Goal: Transaction & Acquisition: Purchase product/service

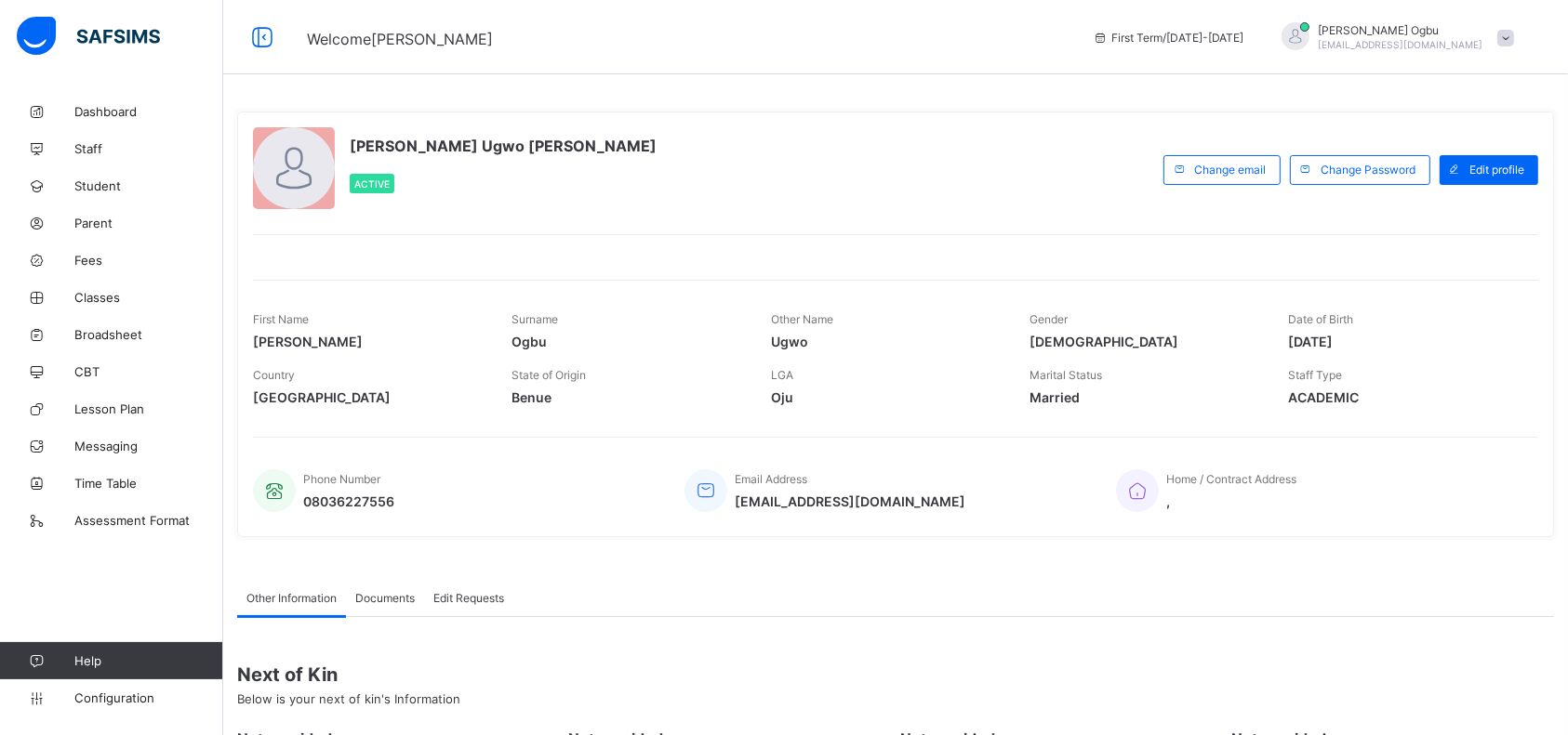
click at [112, 192] on span "Student" at bounding box center [149, 186] width 149 height 15
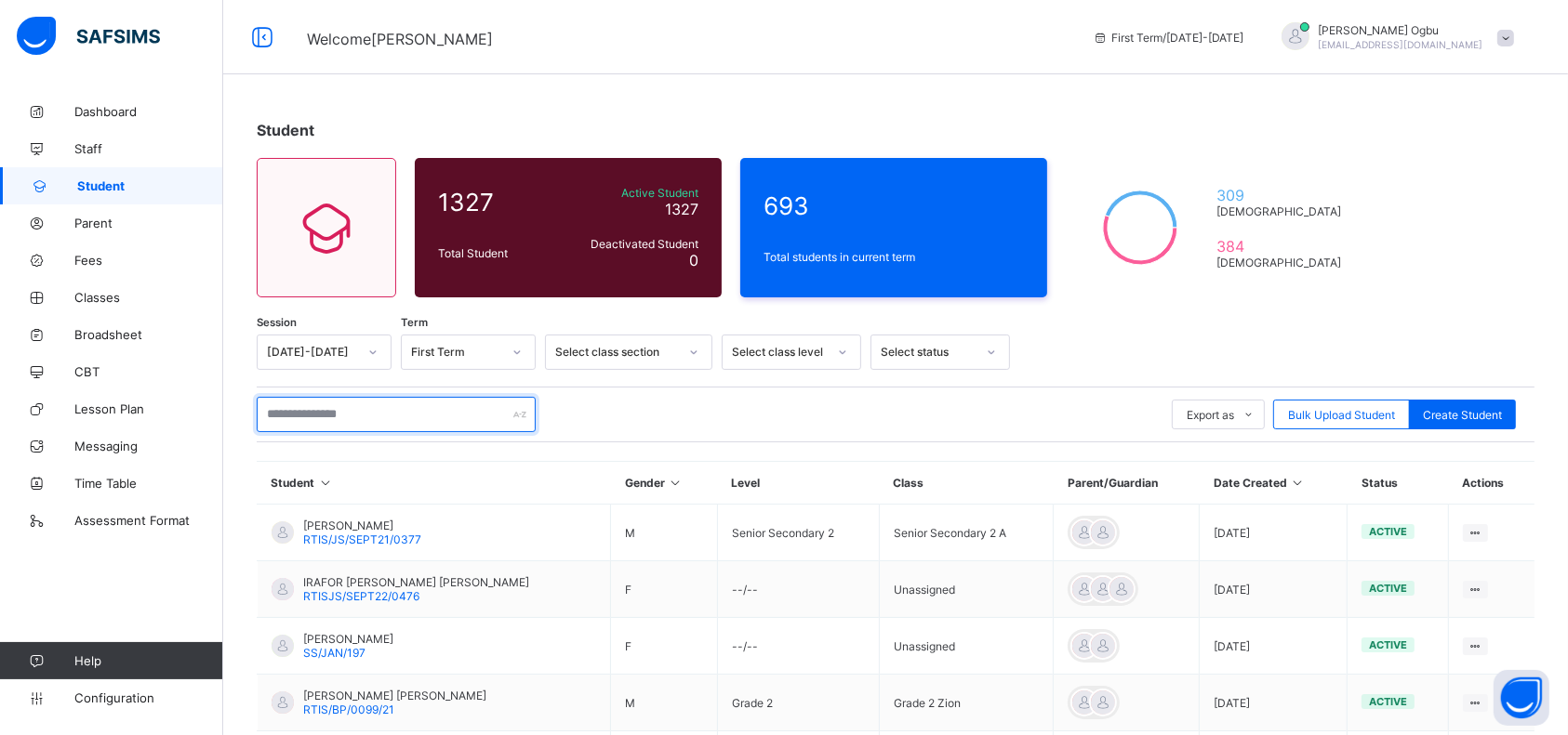
click at [347, 407] on input "text" at bounding box center [396, 414] width 279 height 35
click at [91, 218] on span "Parent" at bounding box center [149, 223] width 149 height 15
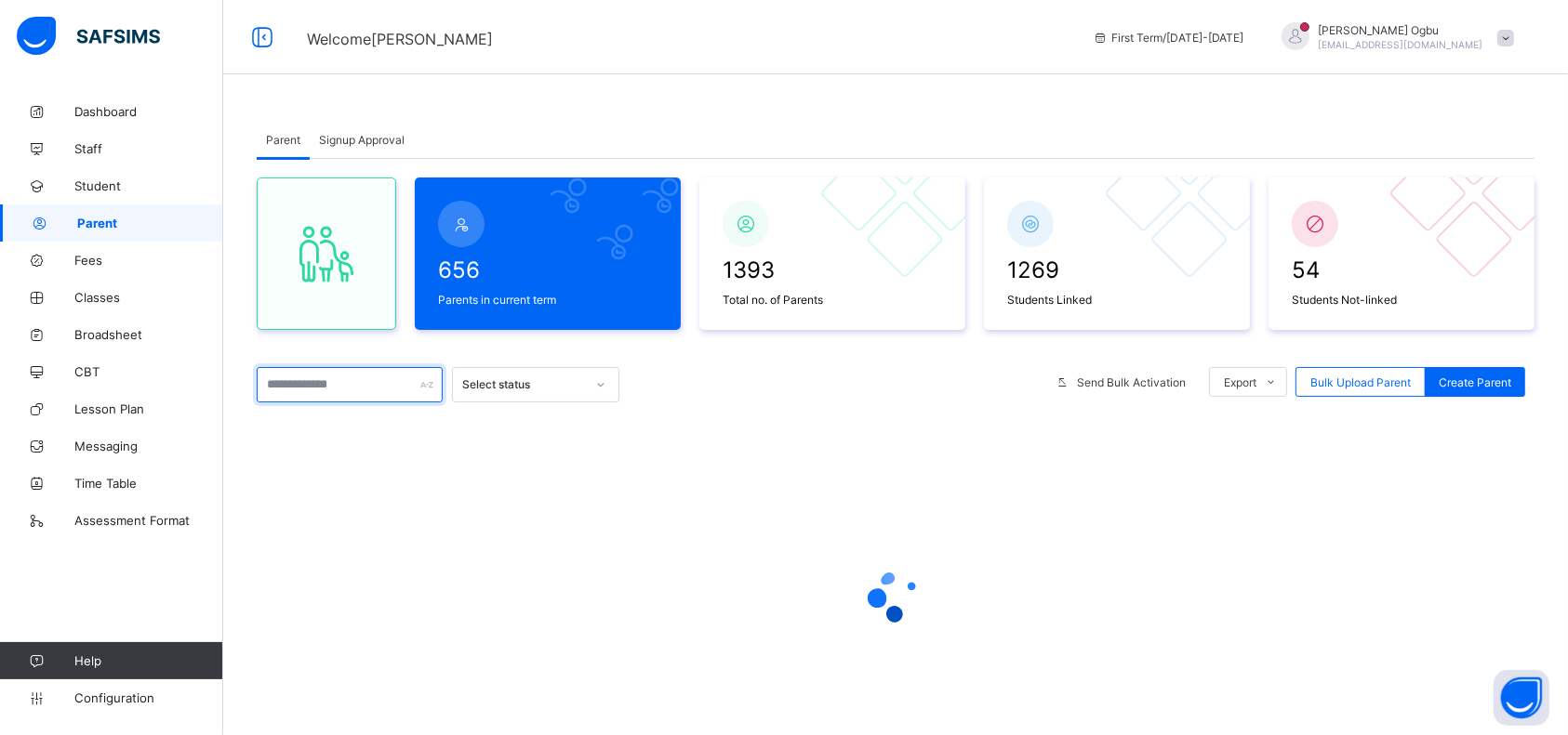
click at [324, 387] on input "text" at bounding box center [349, 385] width 186 height 35
type input "***"
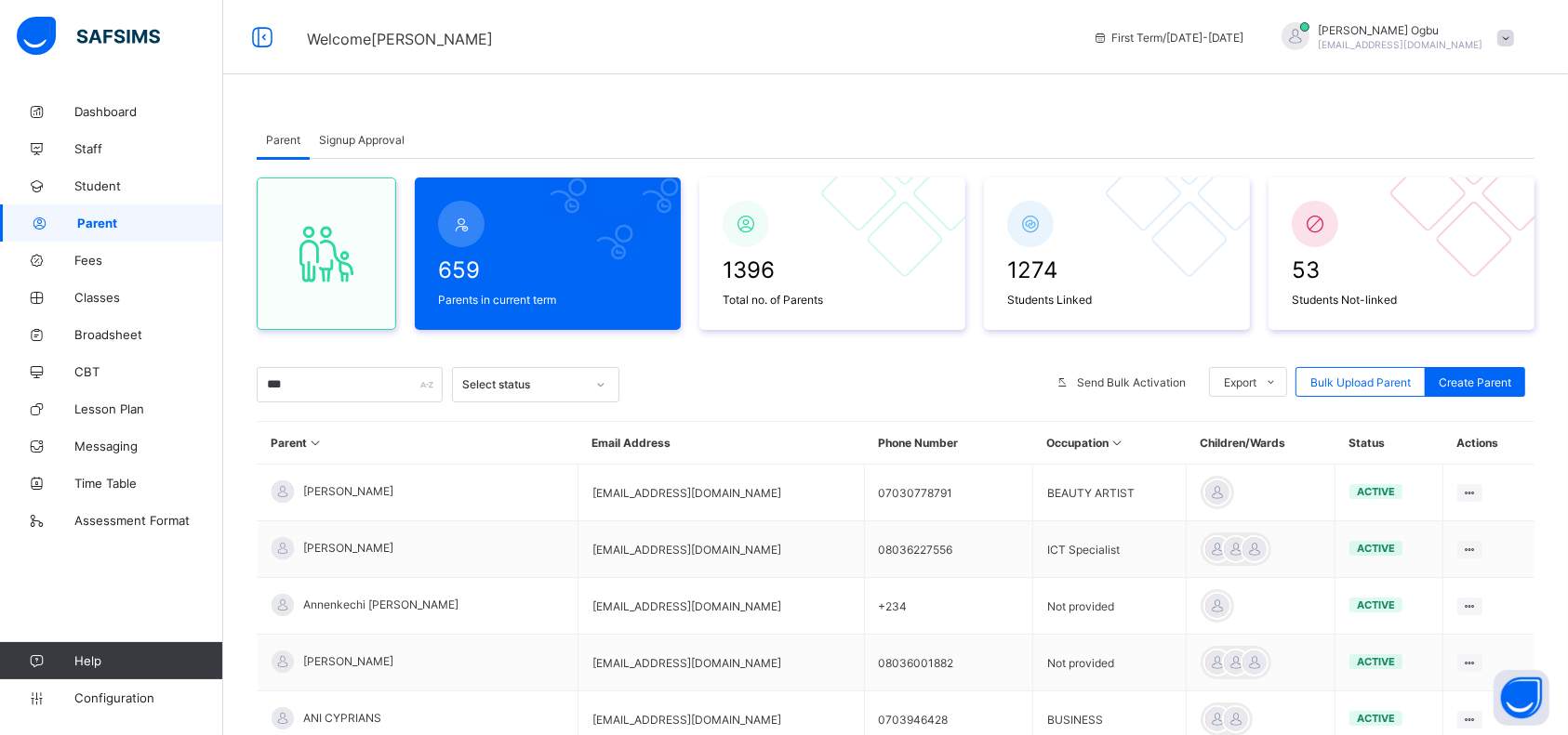
click at [333, 552] on span "[PERSON_NAME]" at bounding box center [348, 548] width 90 height 14
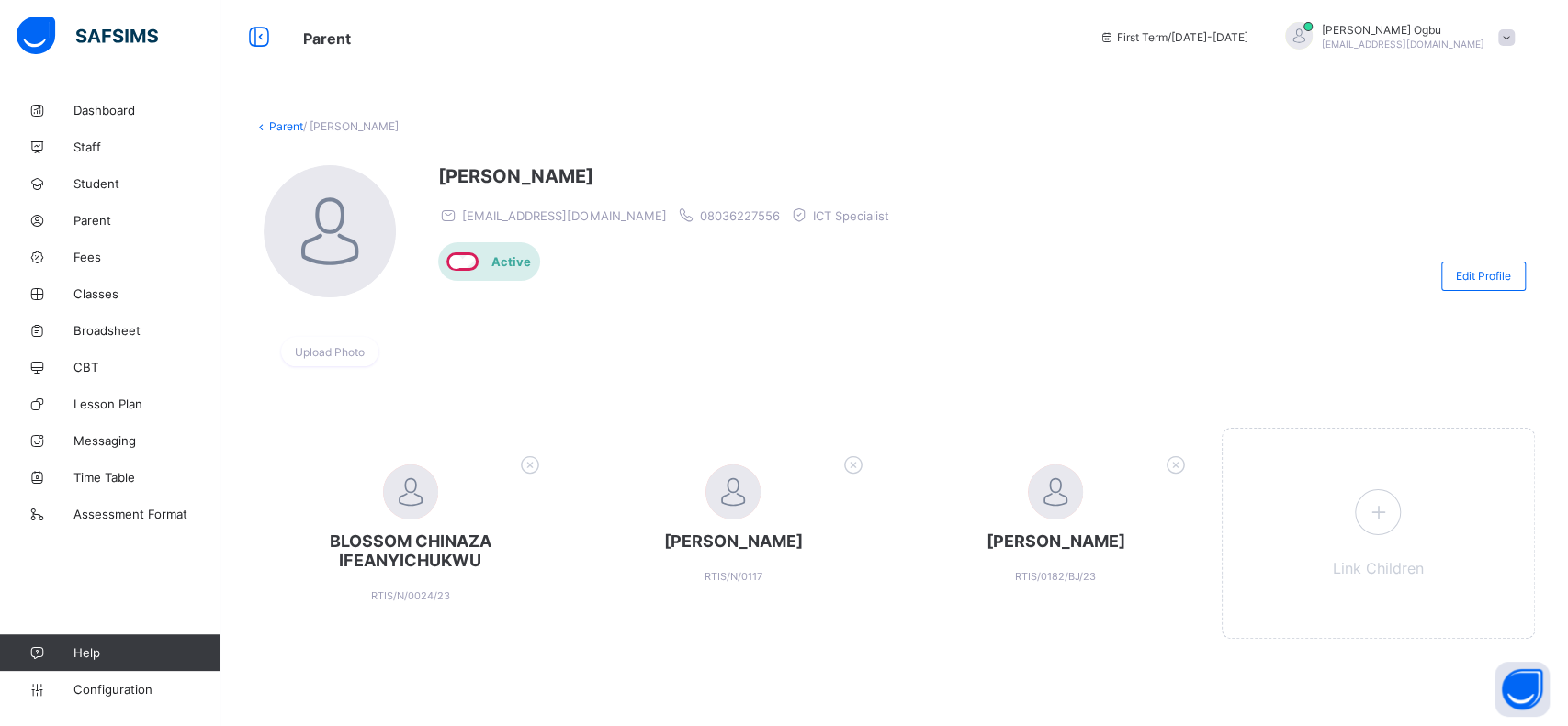
click at [1168, 471] on icon at bounding box center [1176, 464] width 29 height 24
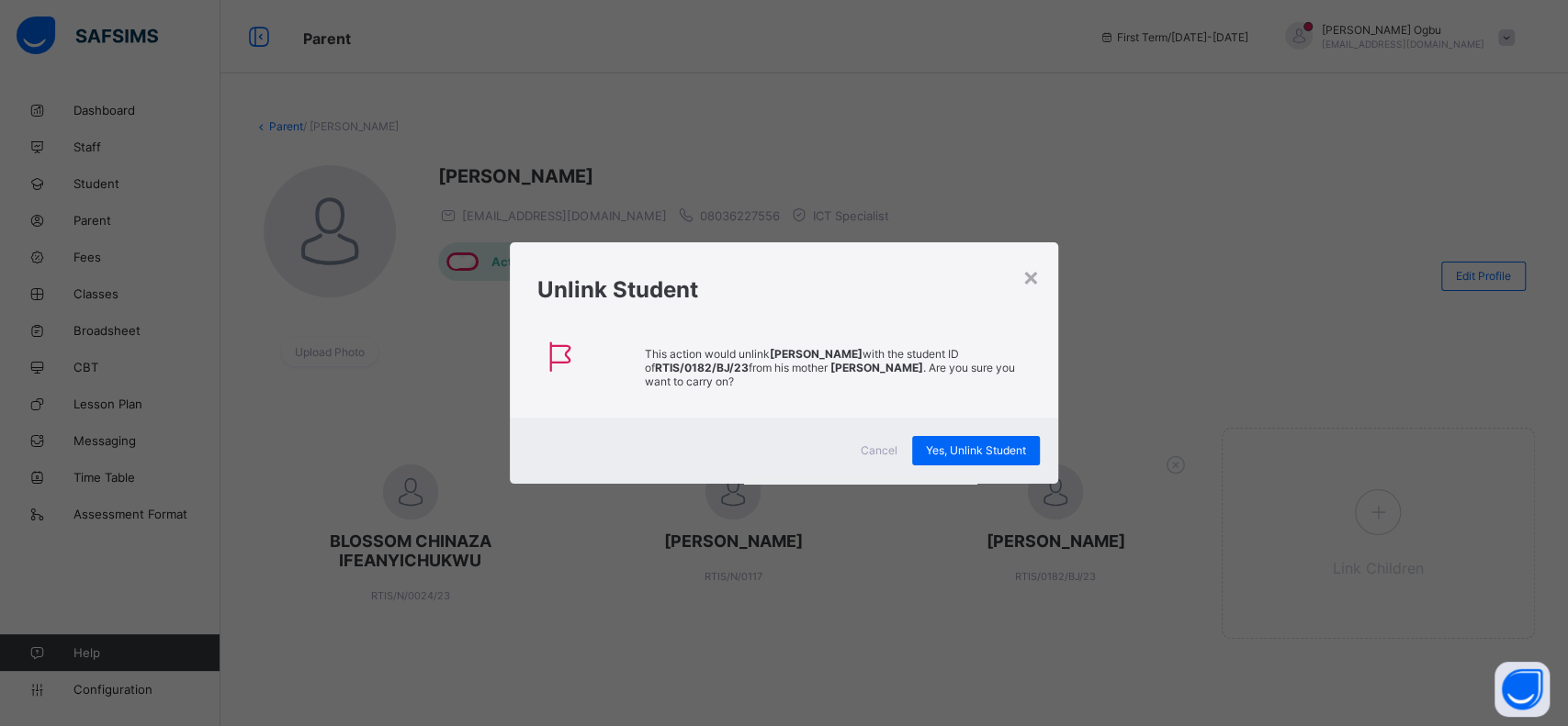
click at [998, 448] on span "Yes, Unlink Student" at bounding box center [976, 450] width 100 height 13
click at [954, 446] on div "Yes, Unlink Student" at bounding box center [976, 450] width 128 height 30
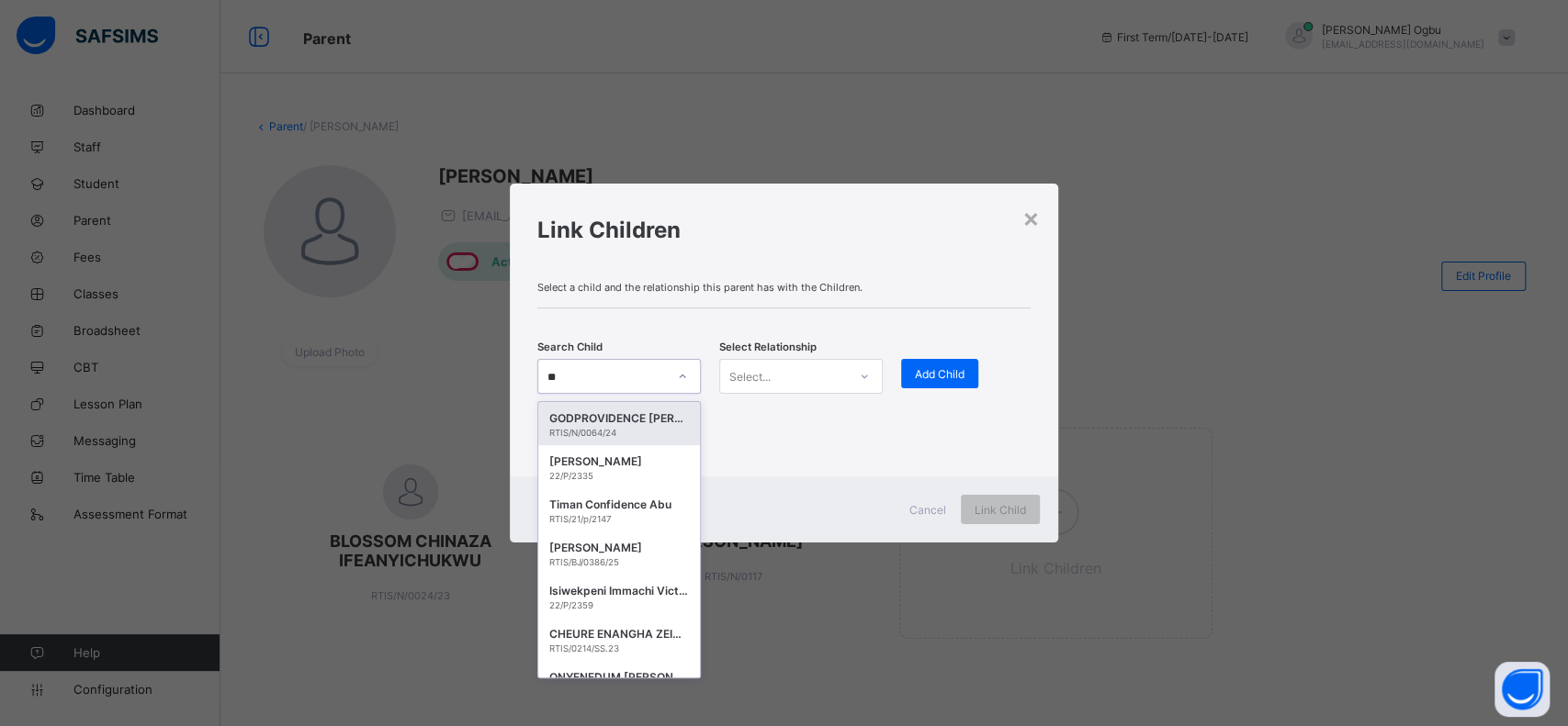
type input "*"
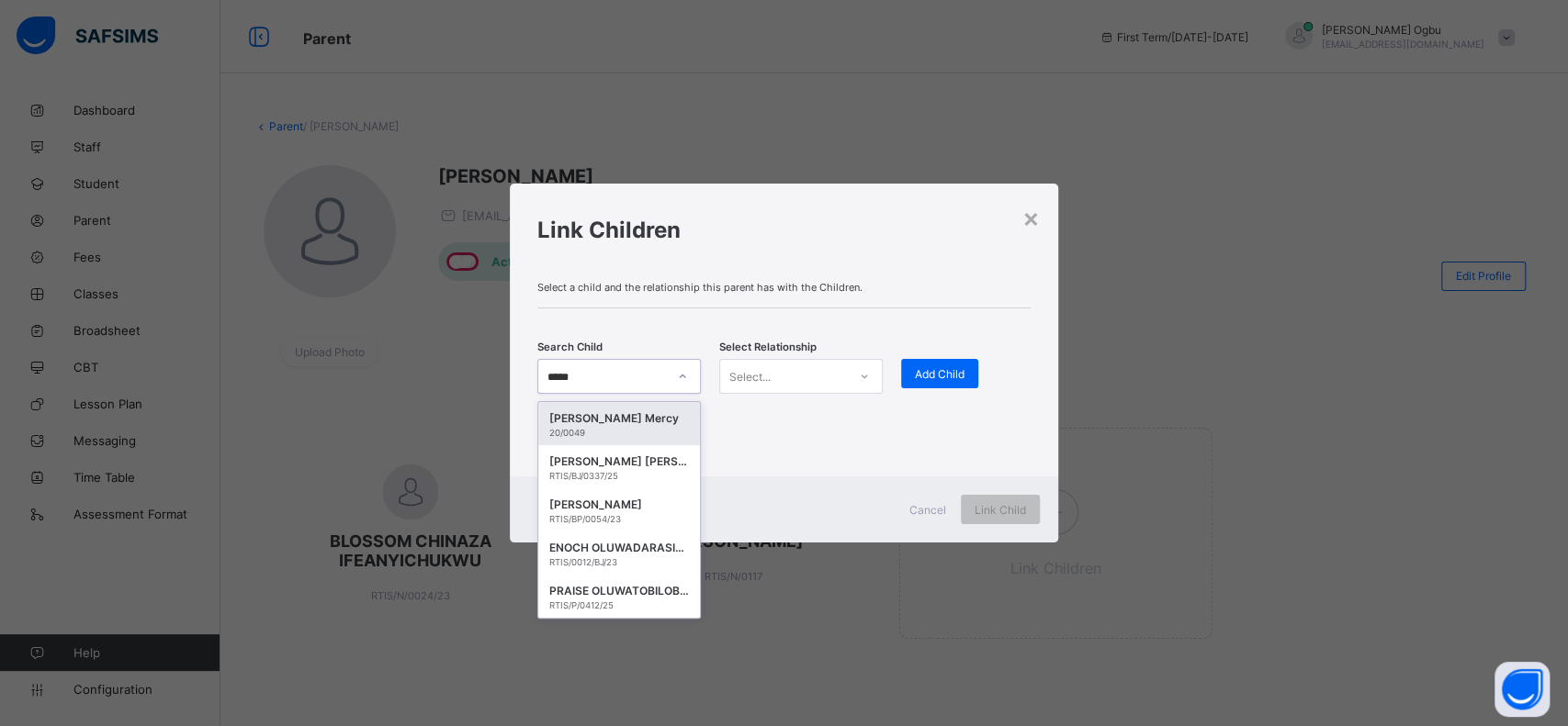
type input "******"
click at [608, 547] on div "ENOCH OLUWADARASIMI OLORUNMODIMU" at bounding box center [619, 547] width 139 height 18
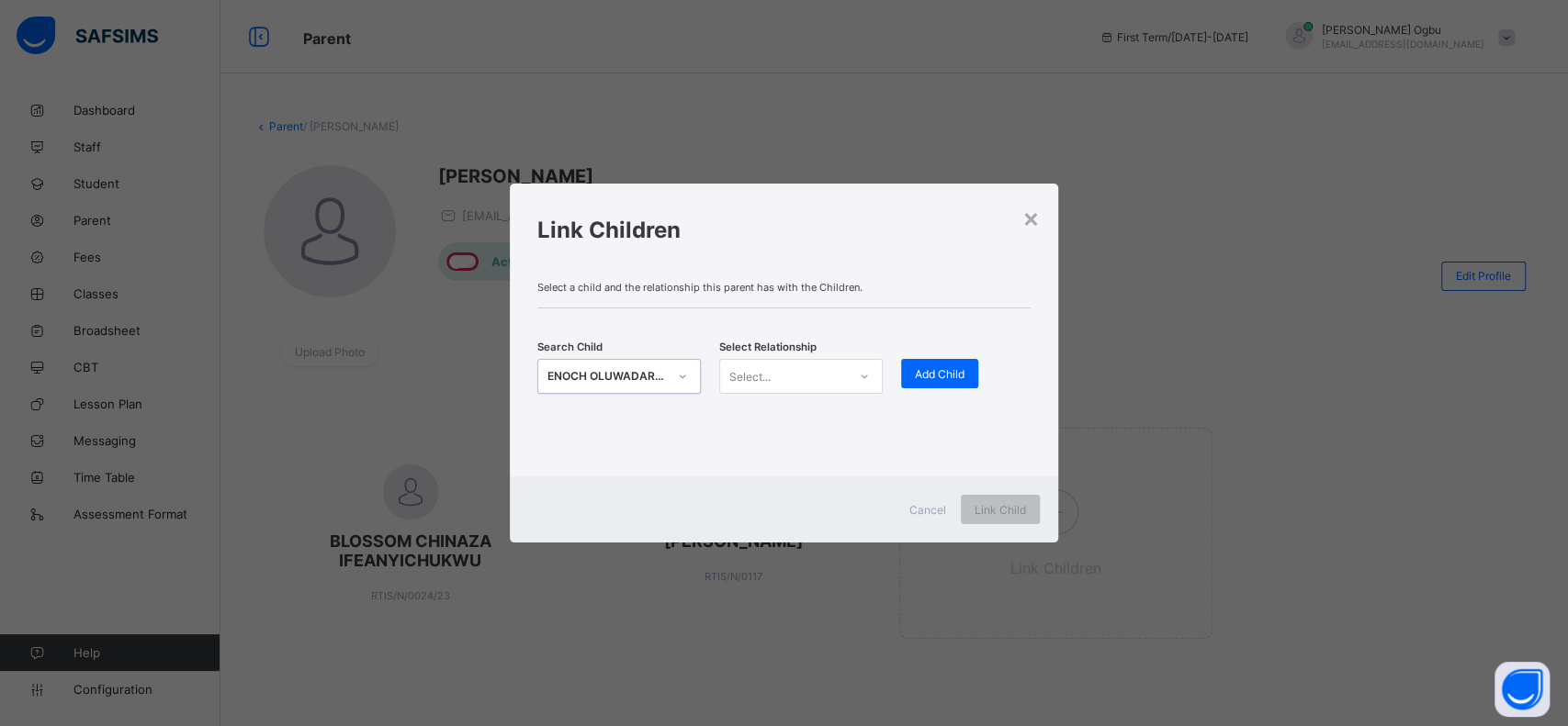
click at [867, 378] on icon at bounding box center [864, 376] width 11 height 18
click at [790, 463] on div "Guardian" at bounding box center [801, 473] width 161 height 29
click at [937, 373] on span "Add Child" at bounding box center [940, 375] width 50 height 13
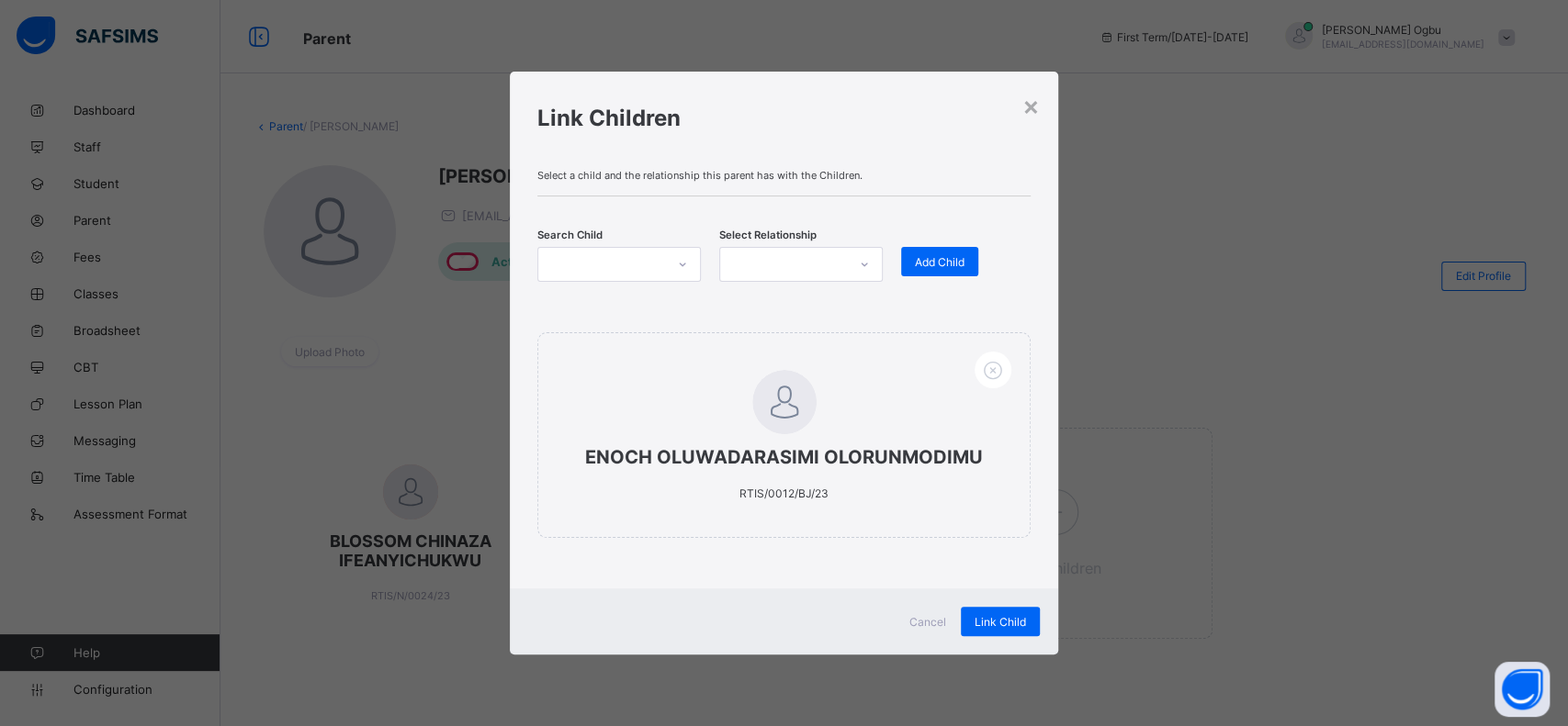
click at [1002, 616] on span "Link Child" at bounding box center [1001, 622] width 52 height 13
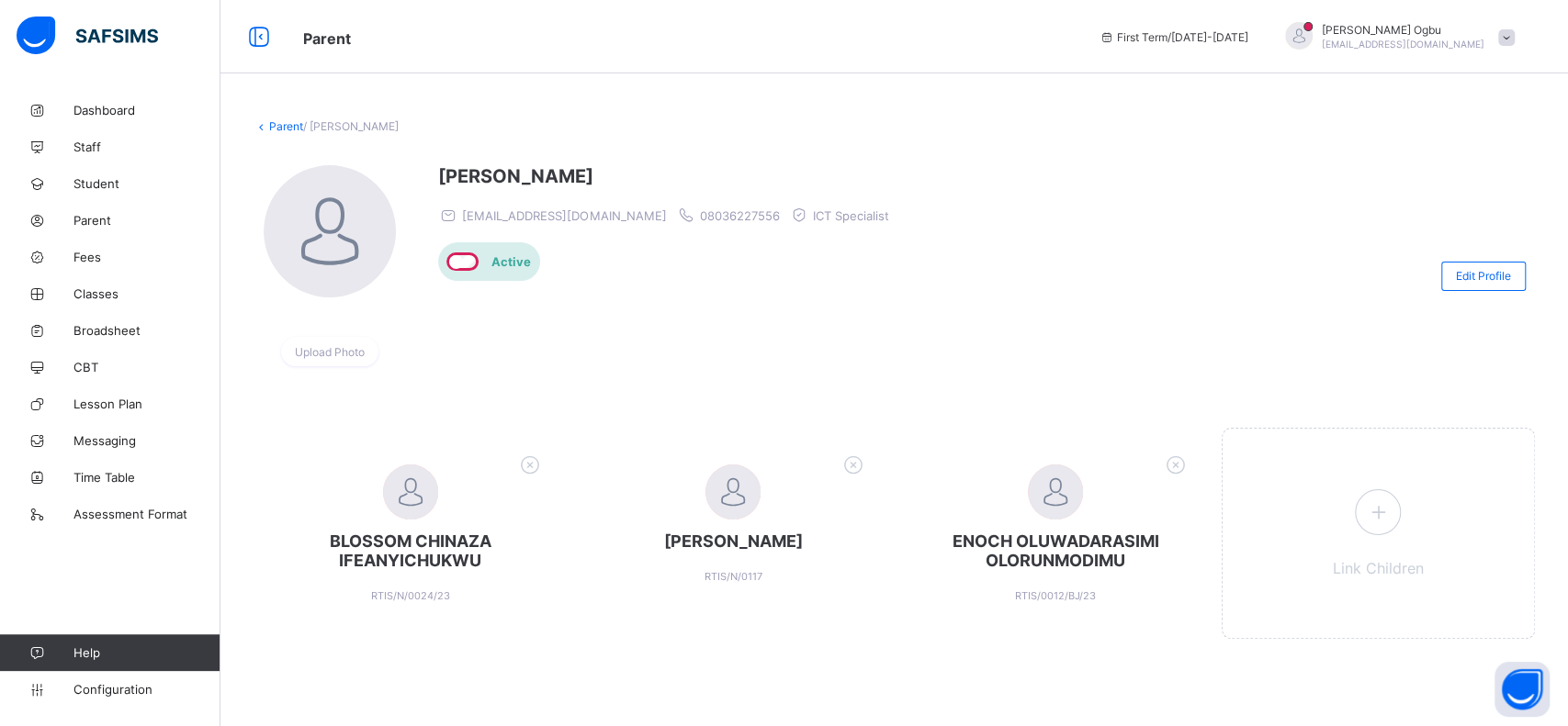
click at [1504, 38] on span at bounding box center [1507, 37] width 16 height 16
click at [1433, 201] on span "Logout" at bounding box center [1456, 211] width 121 height 21
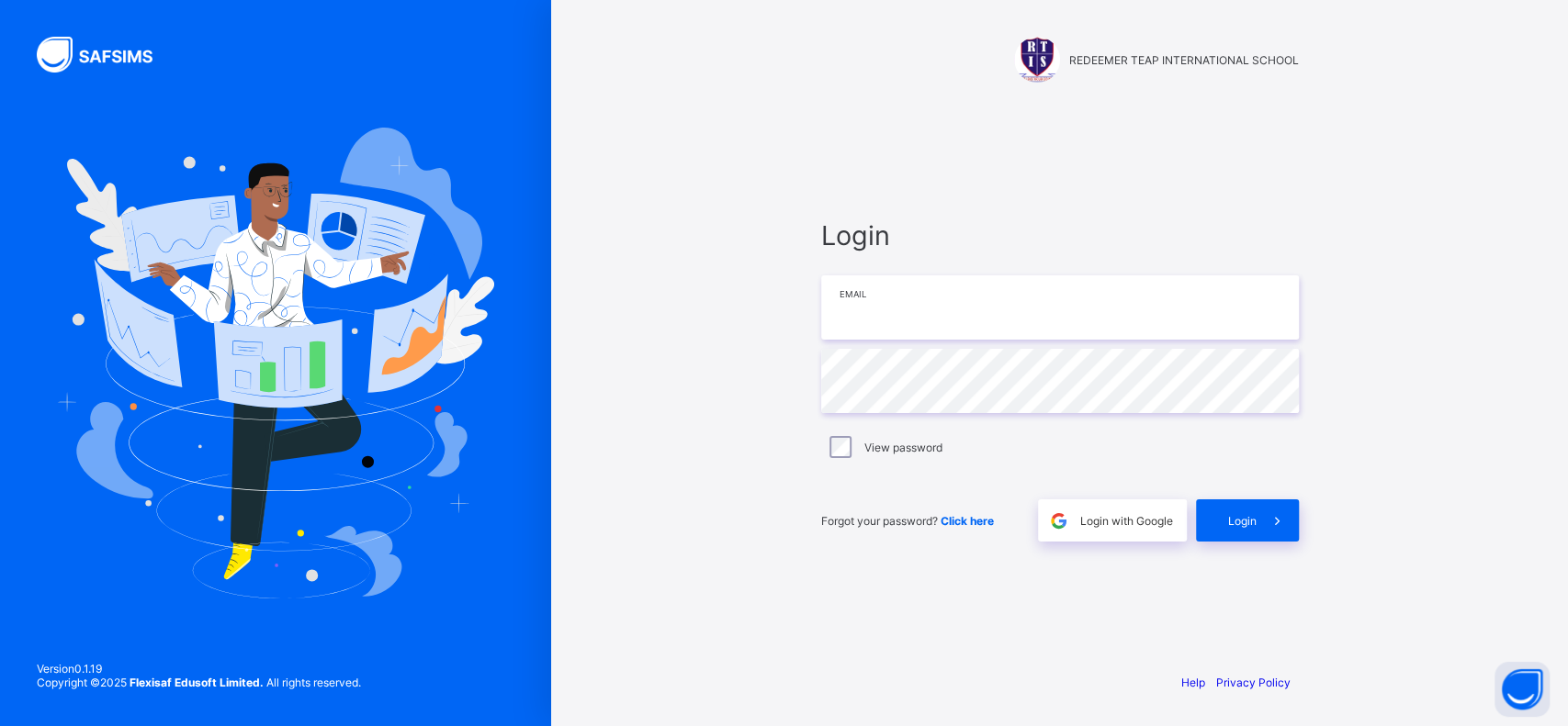
click at [919, 312] on input "email" at bounding box center [1060, 307] width 478 height 64
type input "**********"
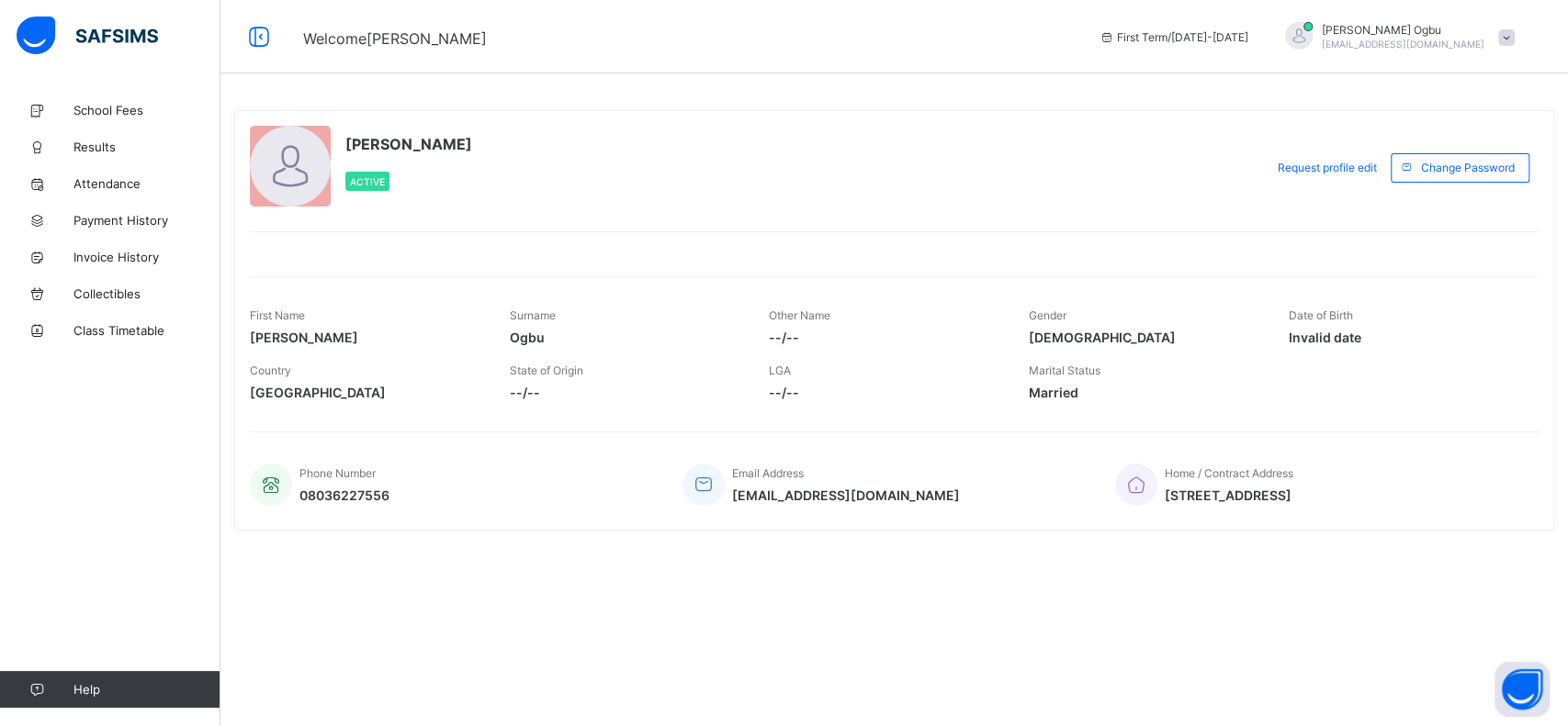
click at [92, 112] on span "School Fees" at bounding box center [147, 109] width 147 height 14
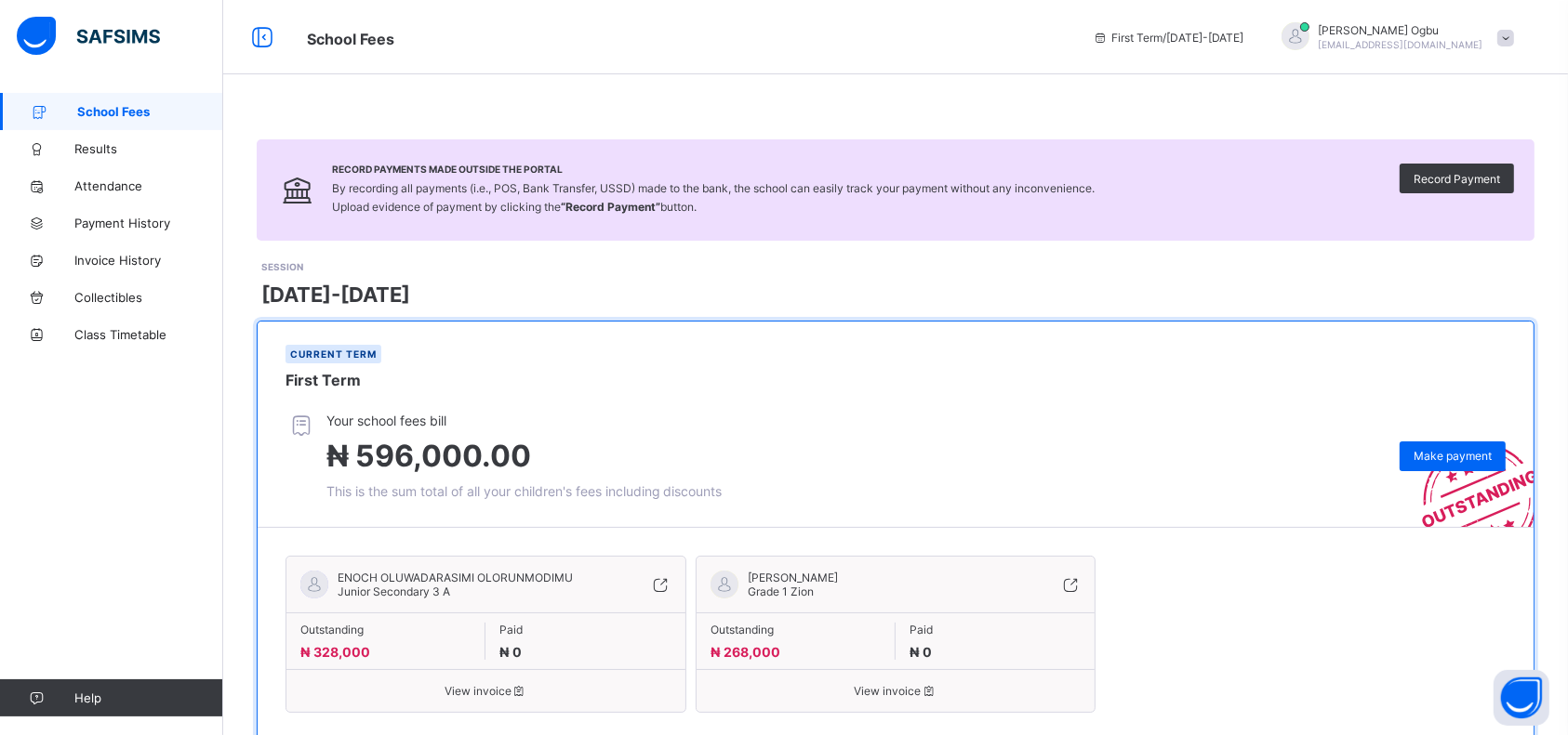
scroll to position [53, 0]
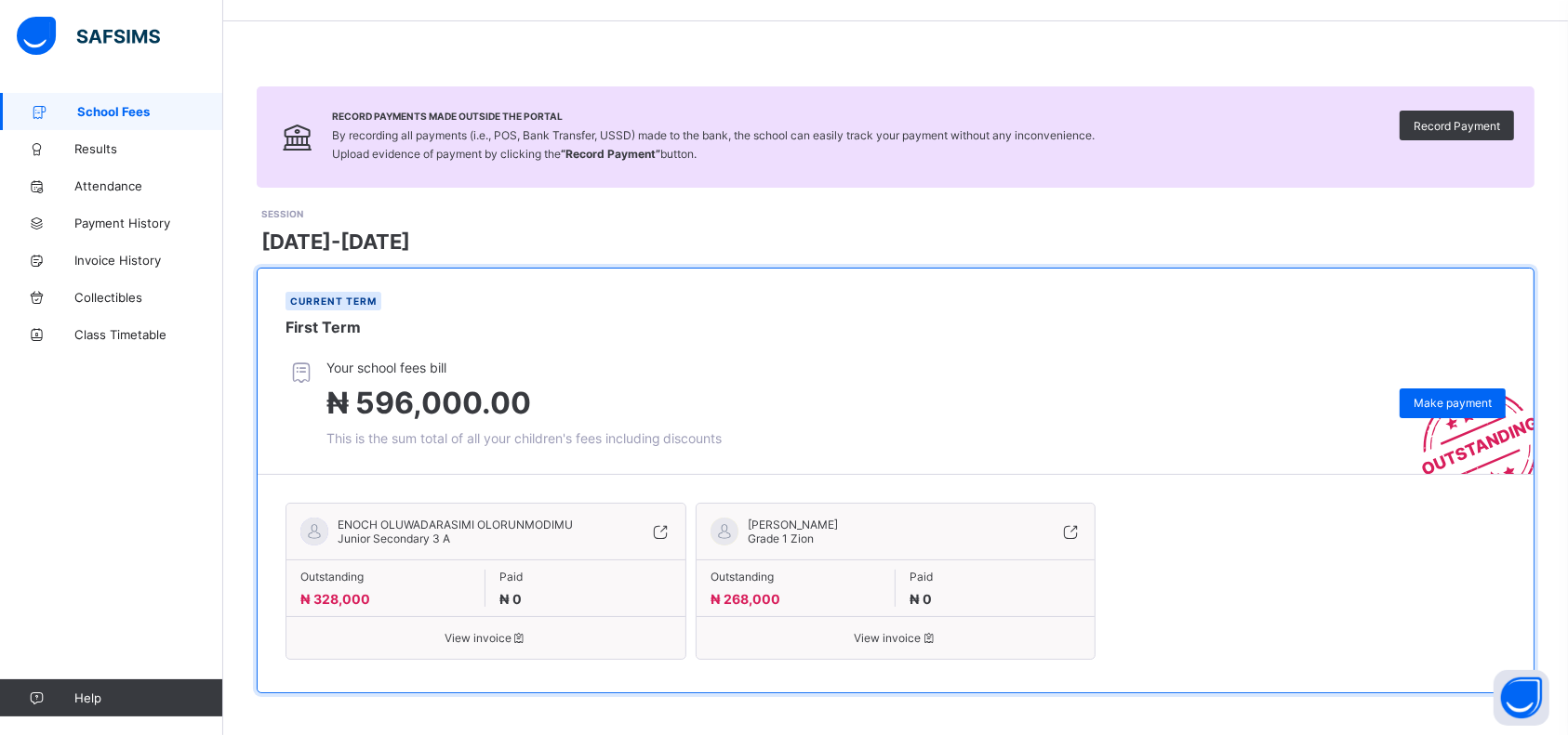
click at [489, 645] on div "ENOCH OLUWADARASIMI OLORUNMODIMU Junior Secondary 3 A Outstanding ₦ 328,000 Pai…" at bounding box center [486, 581] width 401 height 158
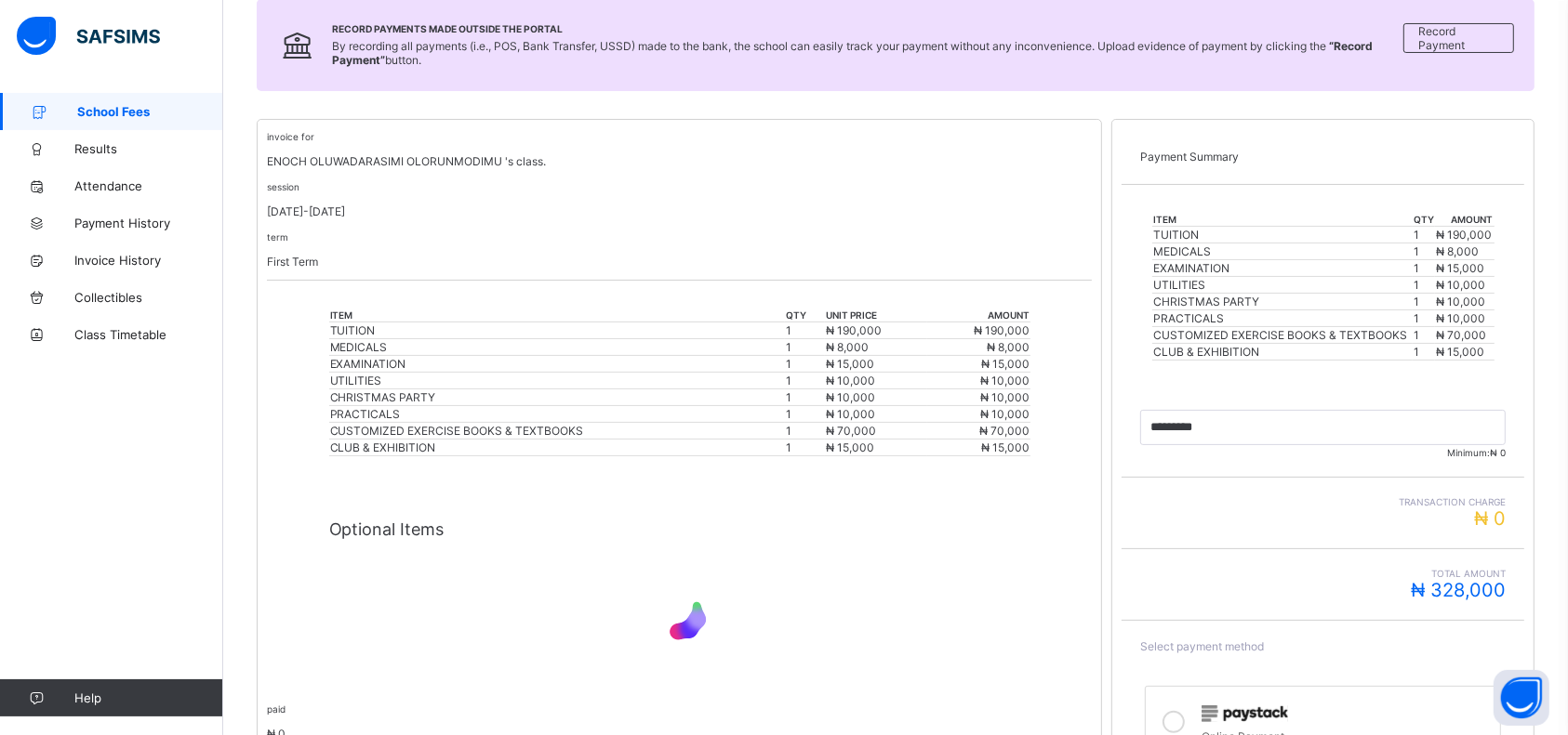
scroll to position [267, 0]
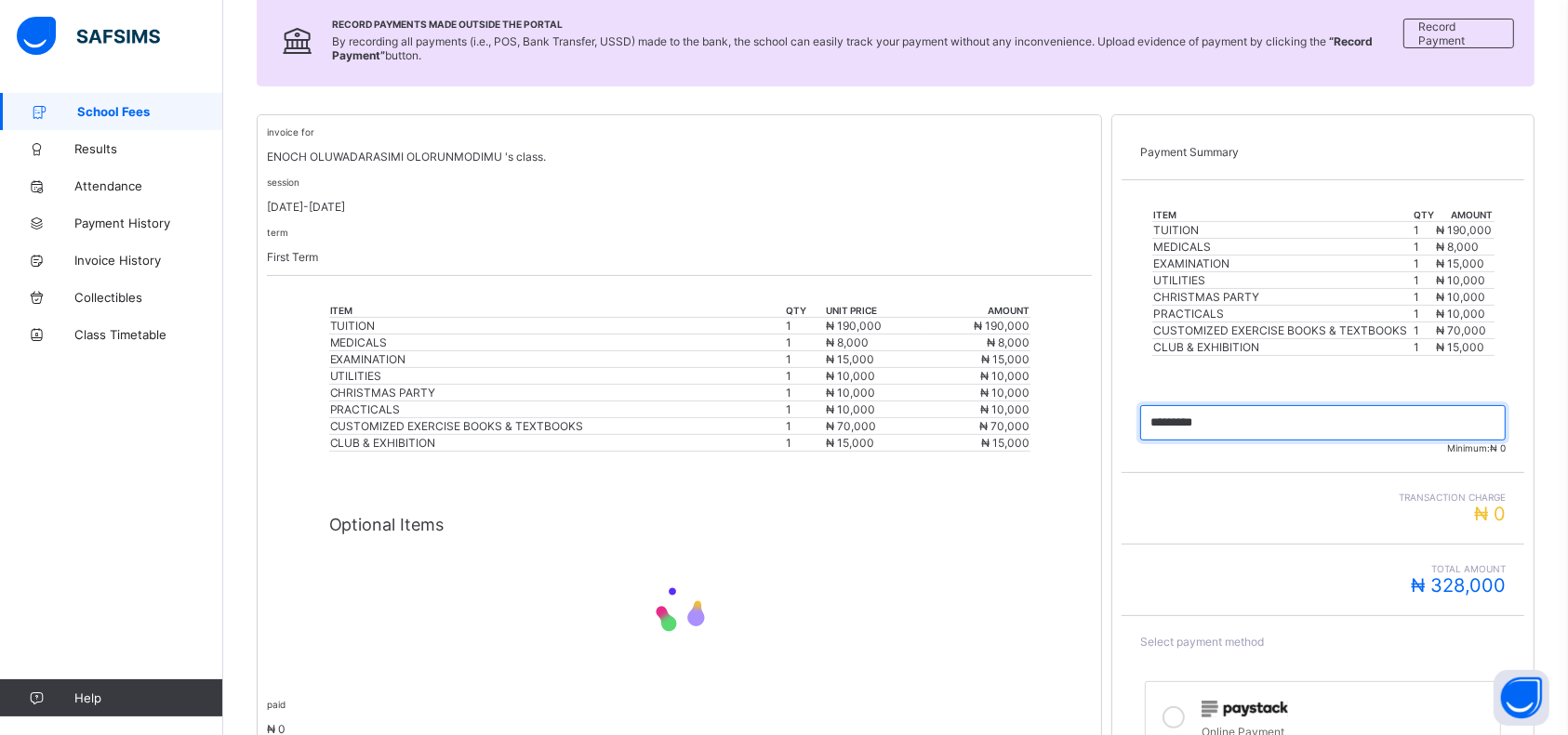
click at [1253, 417] on input "currency" at bounding box center [1323, 423] width 366 height 35
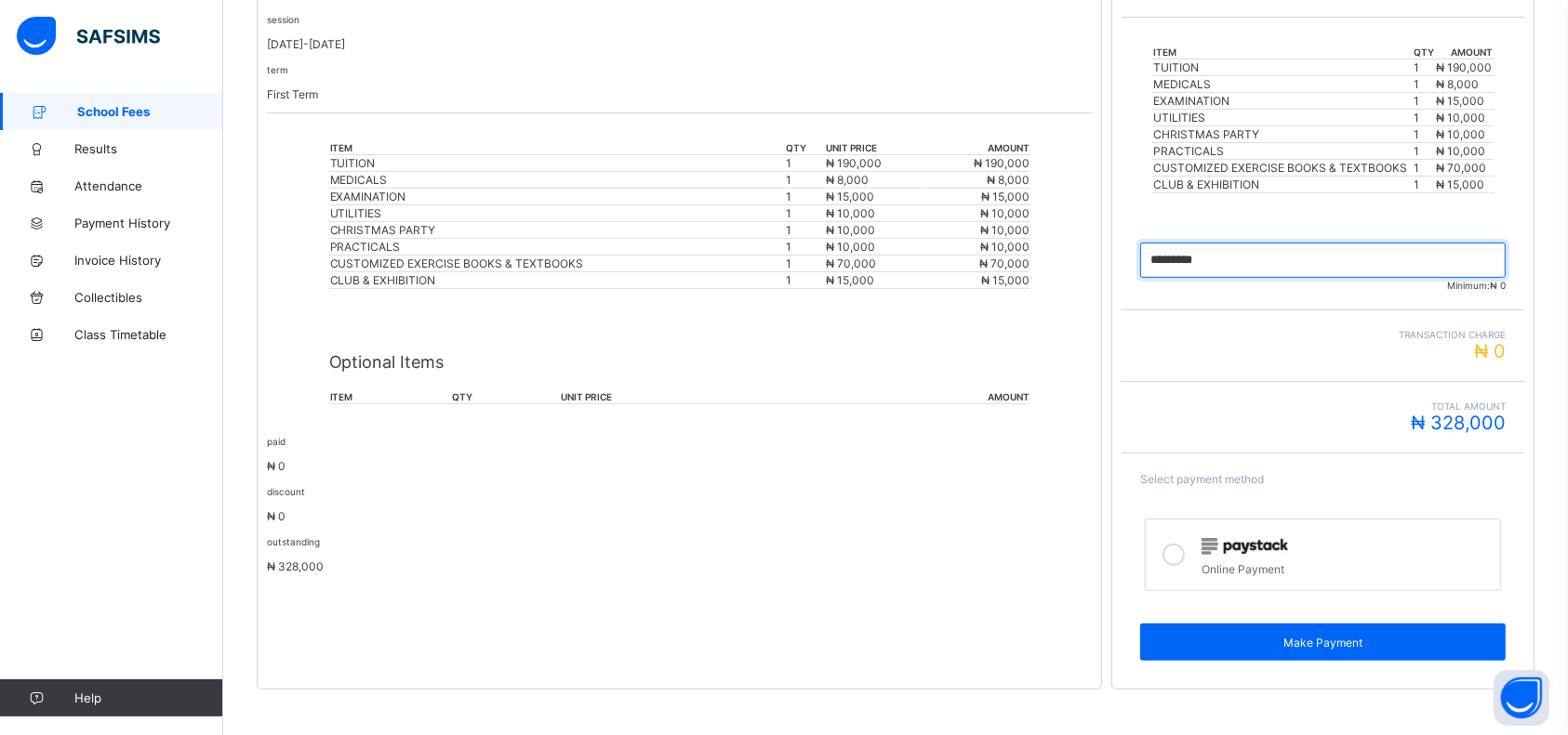
scroll to position [0, 0]
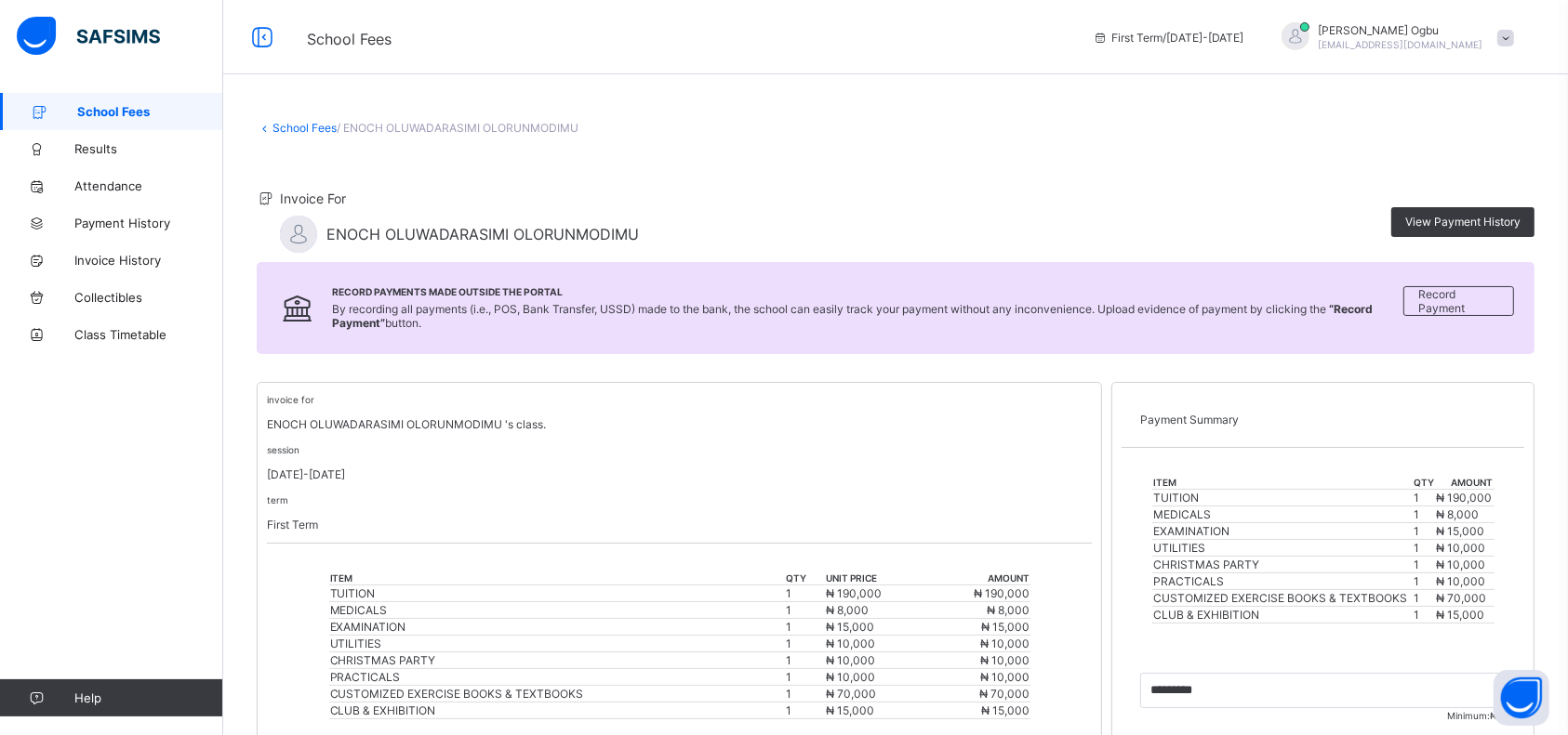
click at [97, 253] on span "Invoice History" at bounding box center [149, 260] width 149 height 15
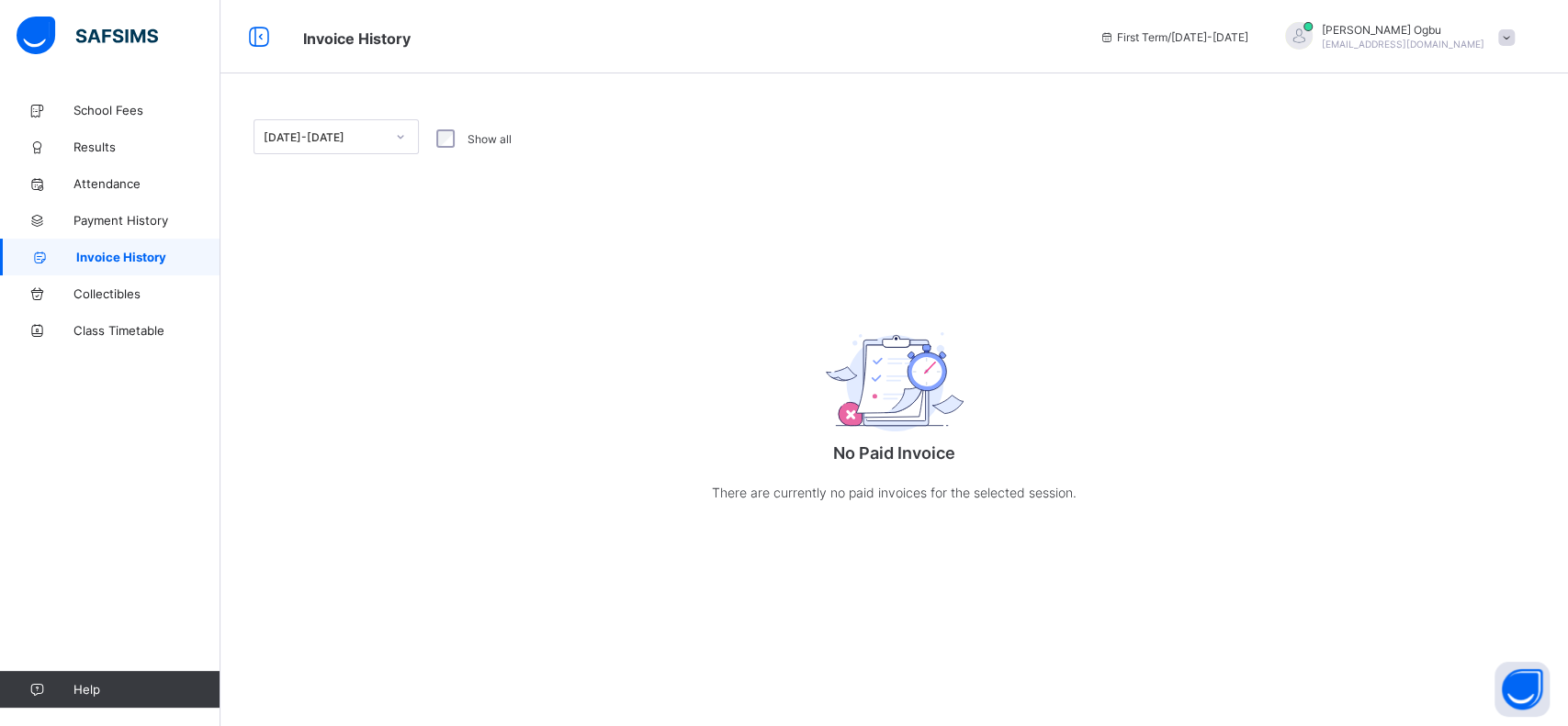
click at [1501, 38] on span at bounding box center [1507, 37] width 16 height 16
click at [1468, 182] on span "Logout" at bounding box center [1456, 182] width 121 height 21
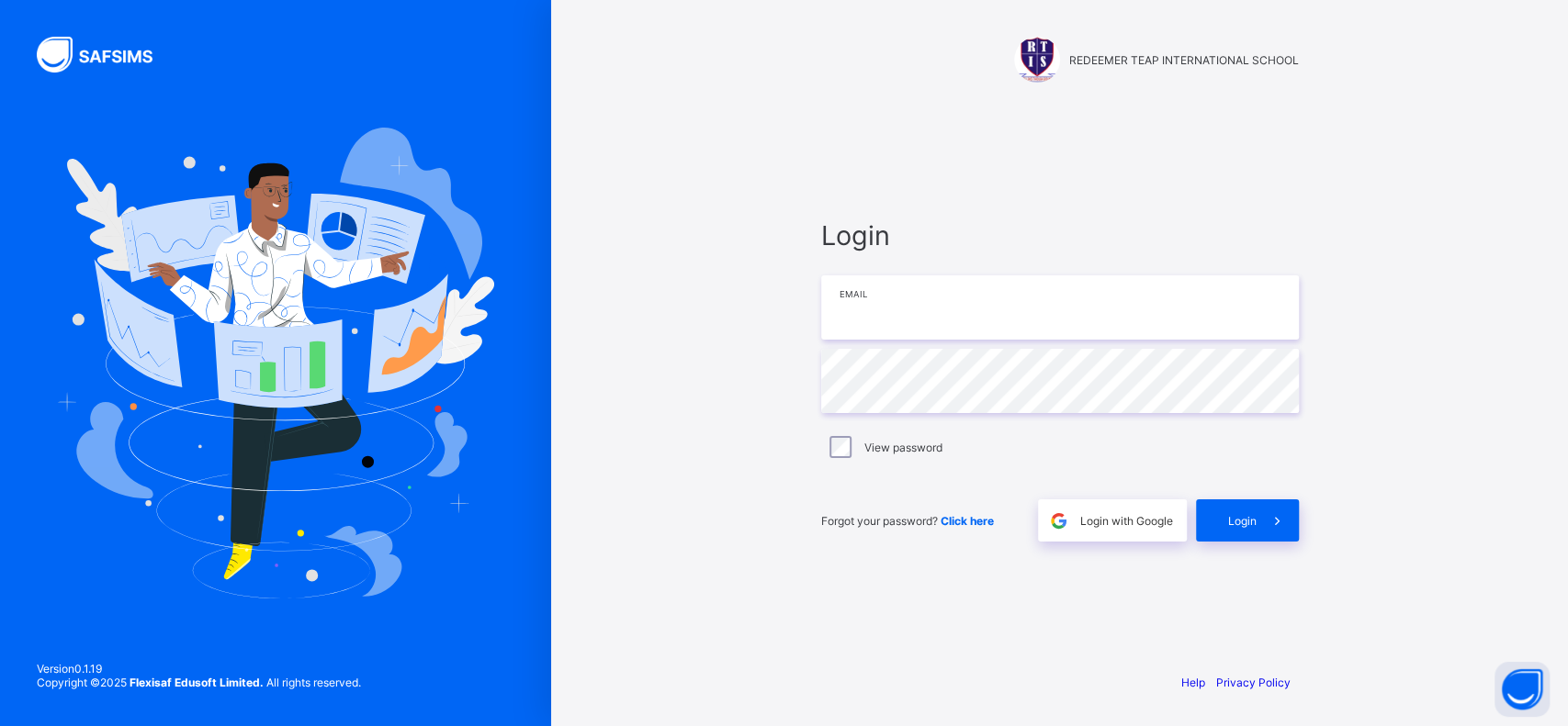
click at [1061, 321] on input "email" at bounding box center [1060, 307] width 478 height 64
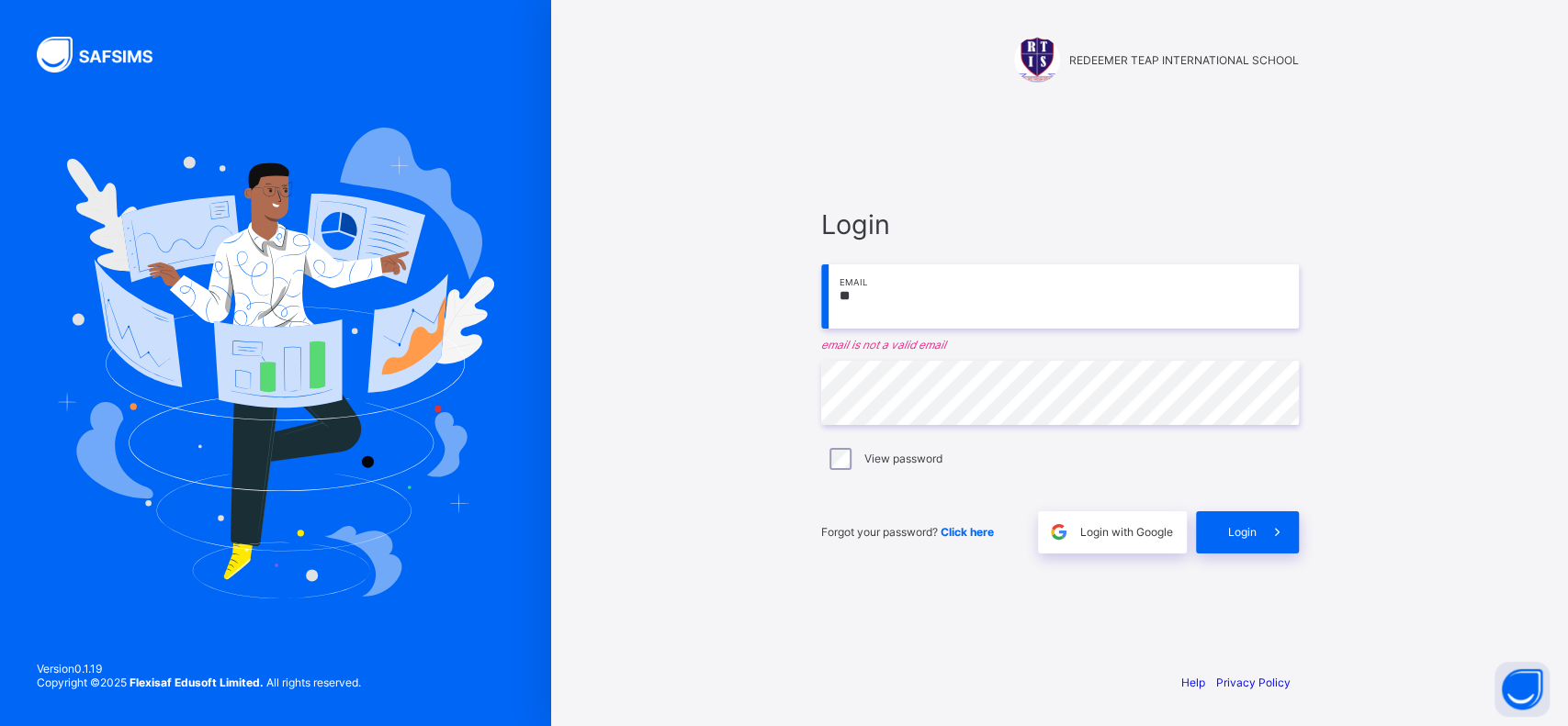
type input "**********"
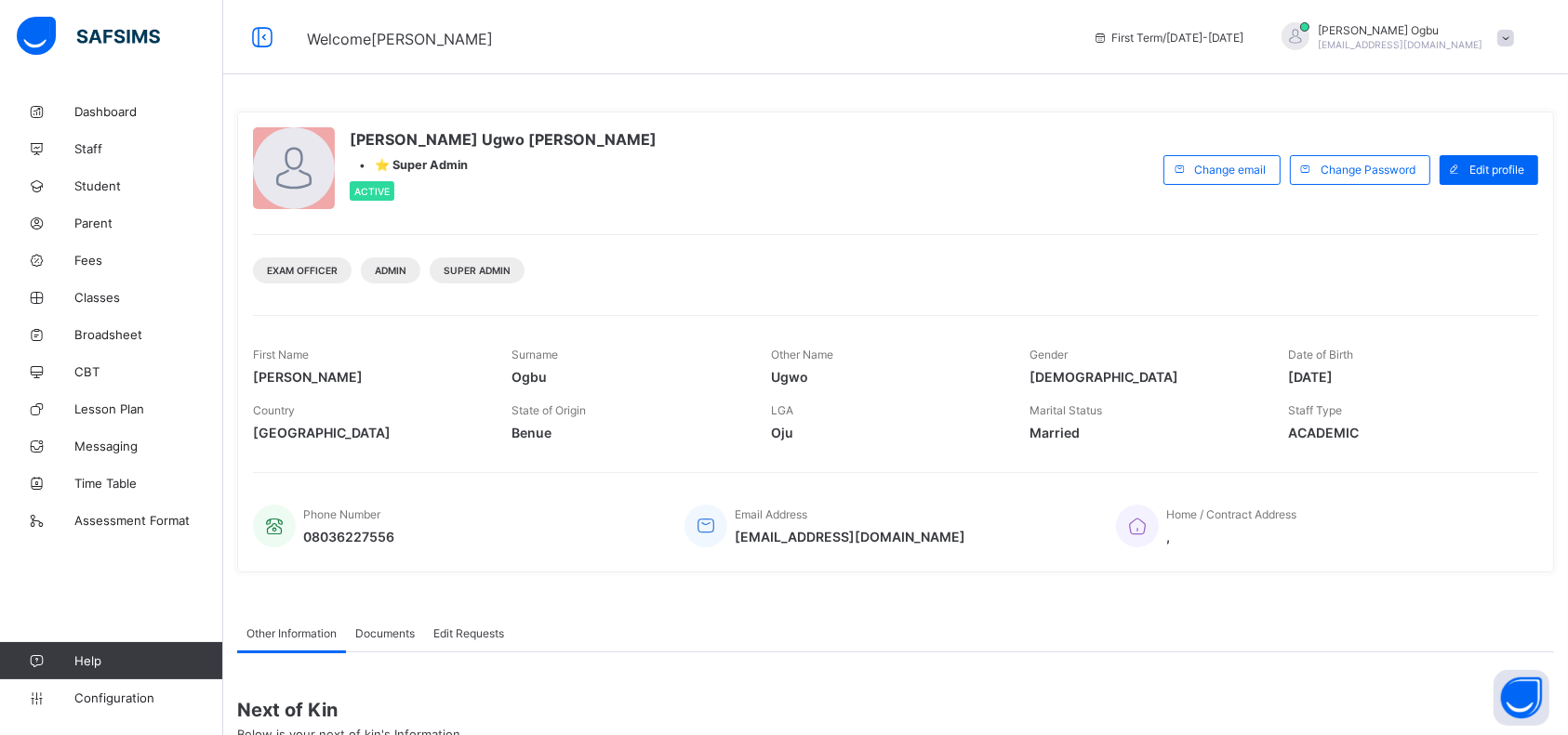
click at [76, 183] on span "Student" at bounding box center [149, 186] width 149 height 15
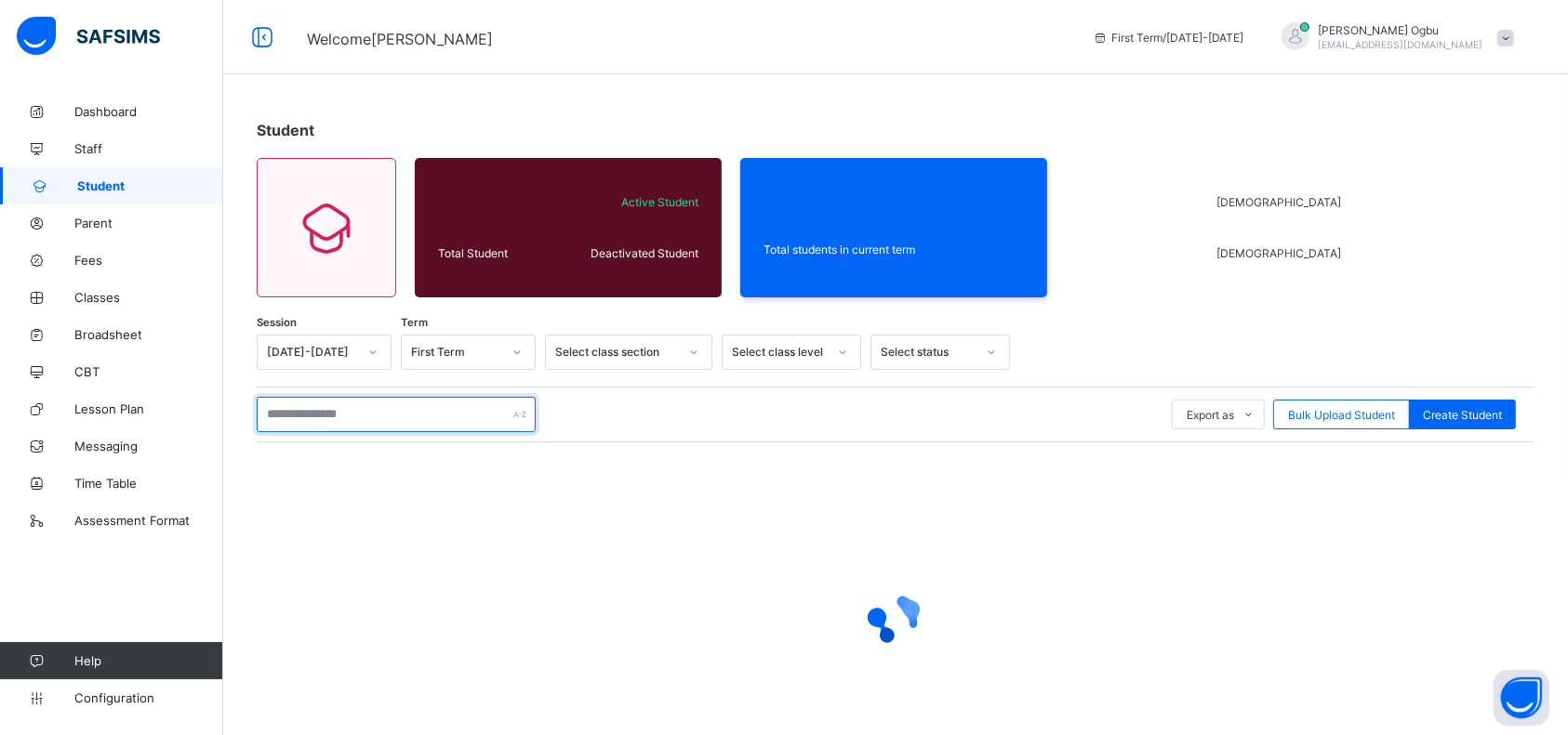
click at [373, 412] on input "text" at bounding box center [396, 414] width 279 height 35
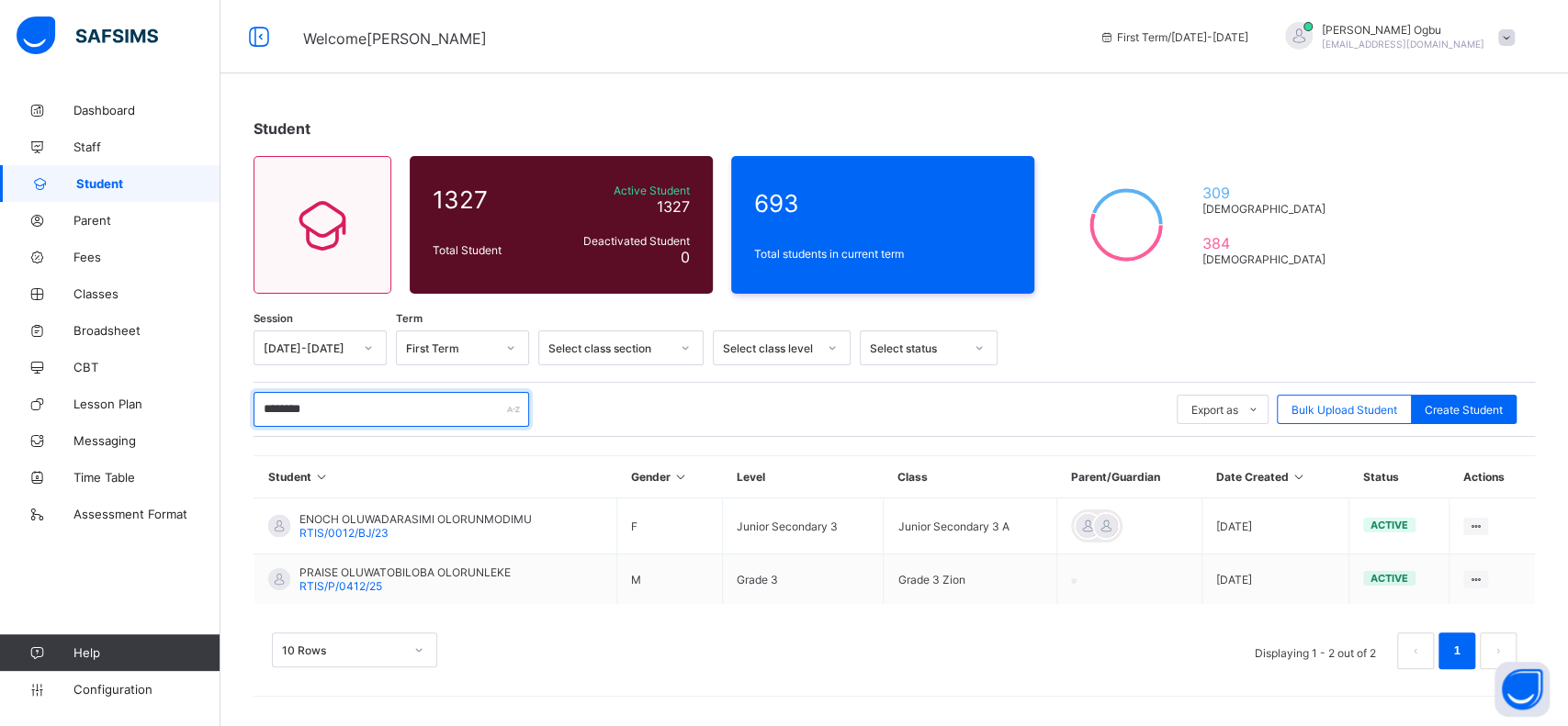
type input "********"
click at [335, 533] on span "RTIS/0012/BJ/23" at bounding box center [344, 533] width 89 height 13
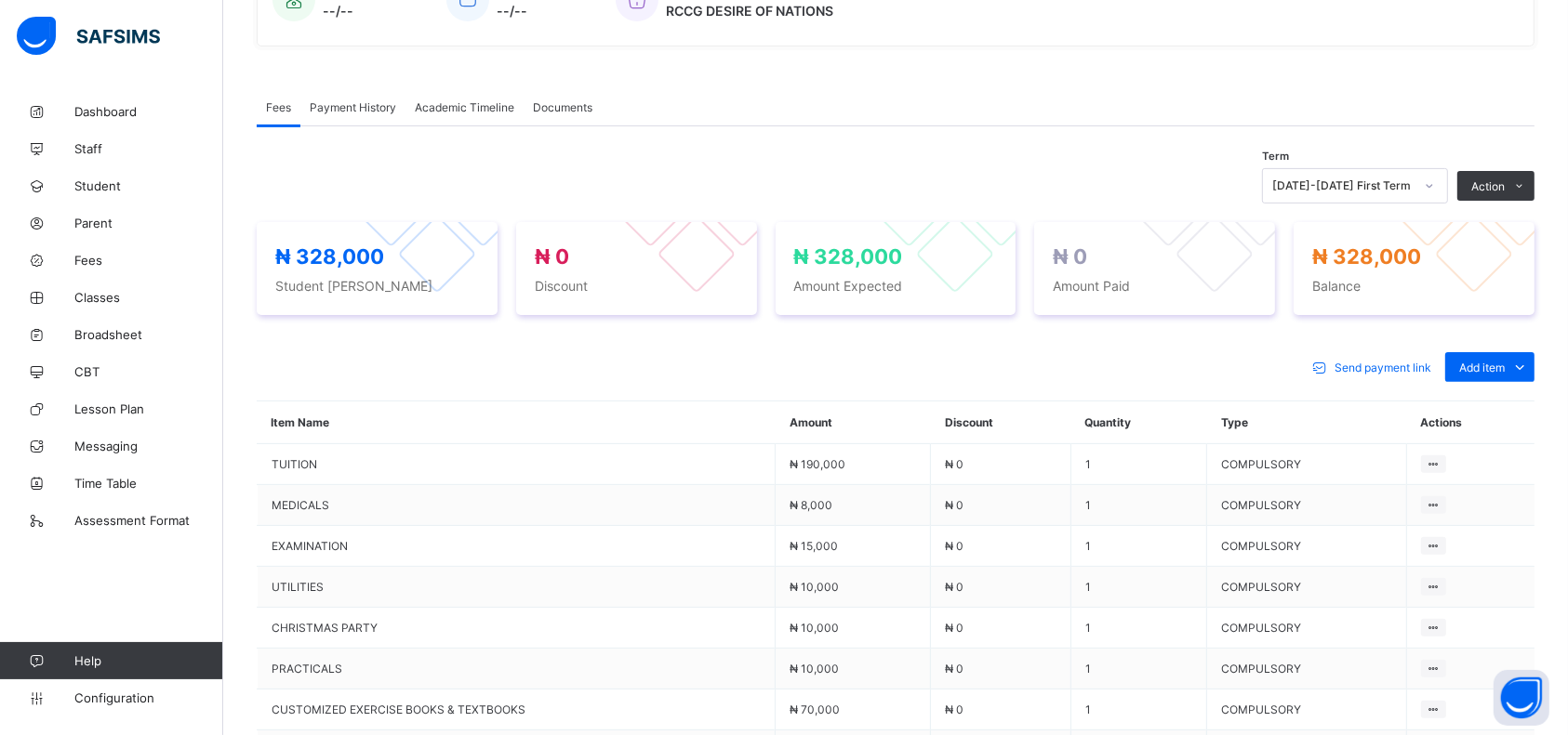
scroll to position [495, 0]
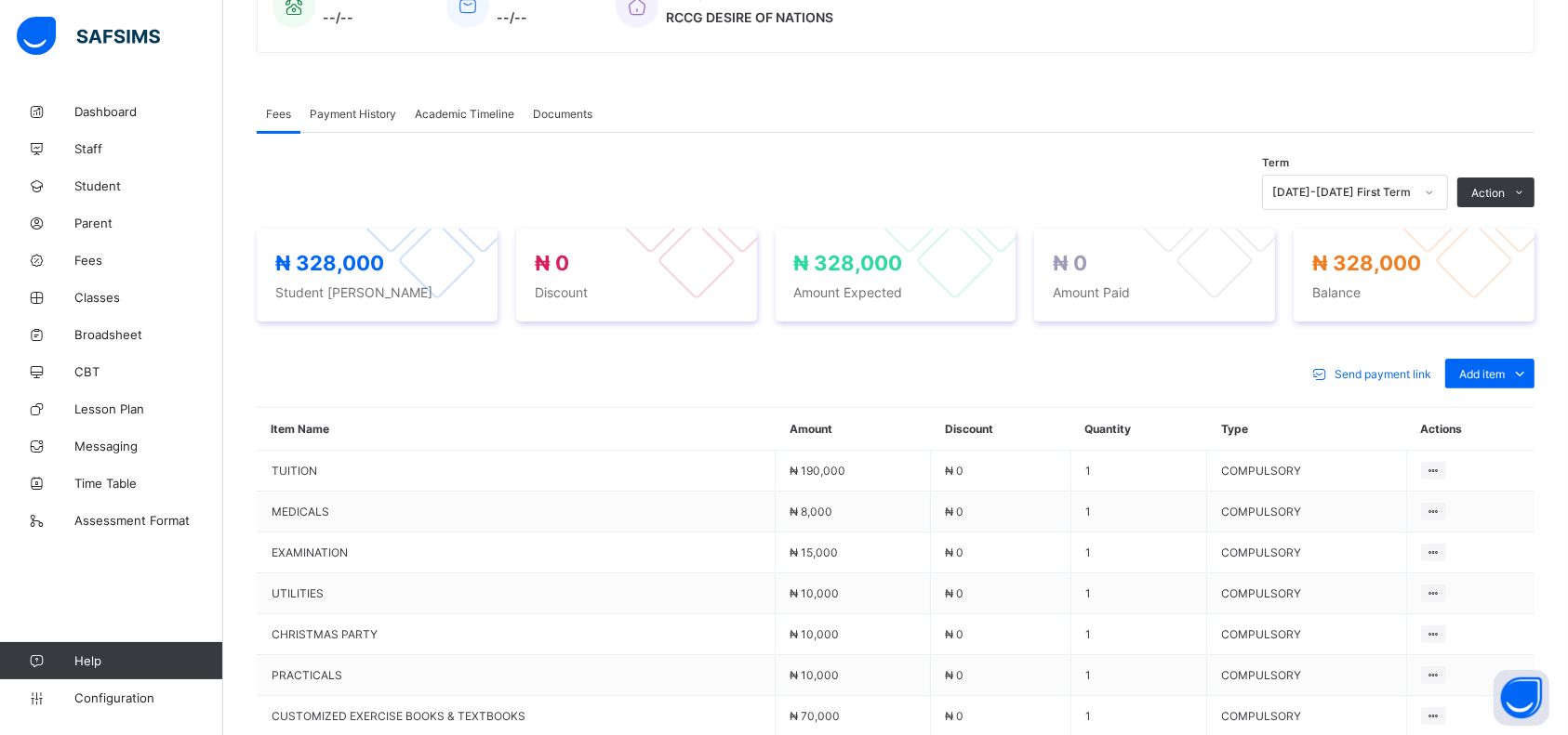
click at [1500, 371] on span "Add item" at bounding box center [1481, 374] width 46 height 14
click at [0, 0] on div "Optional items" at bounding box center [0, 0] width 0 height 0
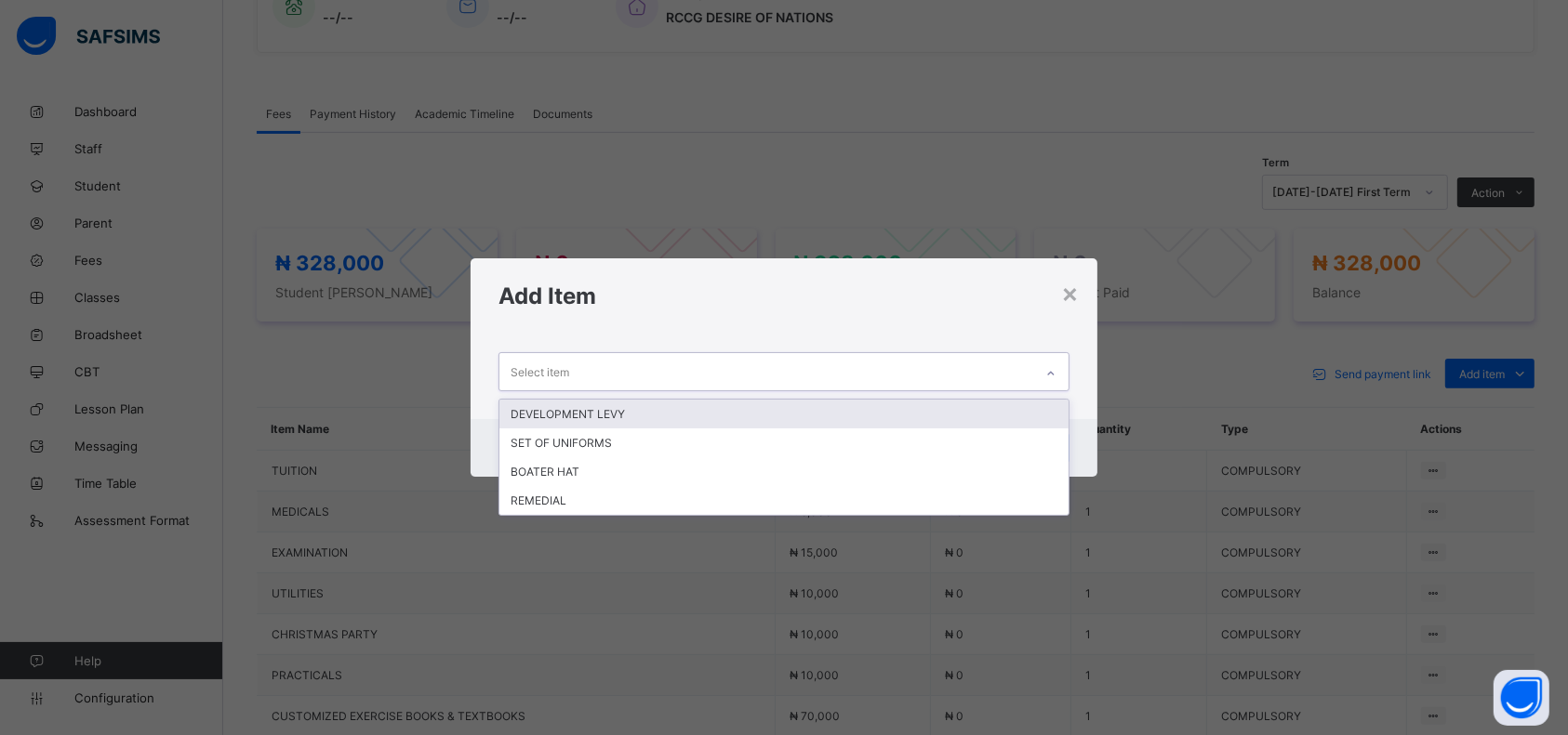
click at [548, 498] on div "REMEDIAL" at bounding box center [784, 501] width 569 height 29
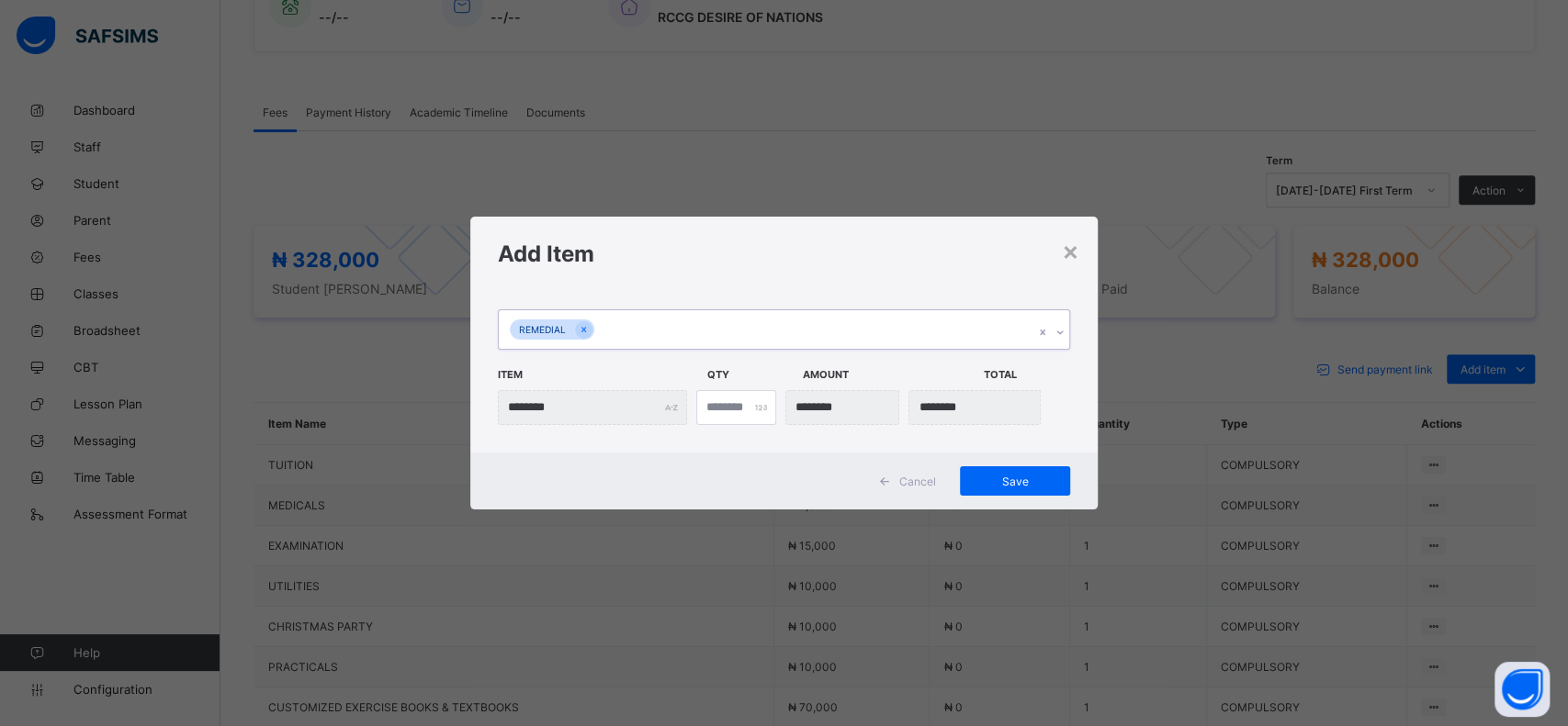
click at [1009, 485] on span "Save" at bounding box center [1016, 481] width 83 height 13
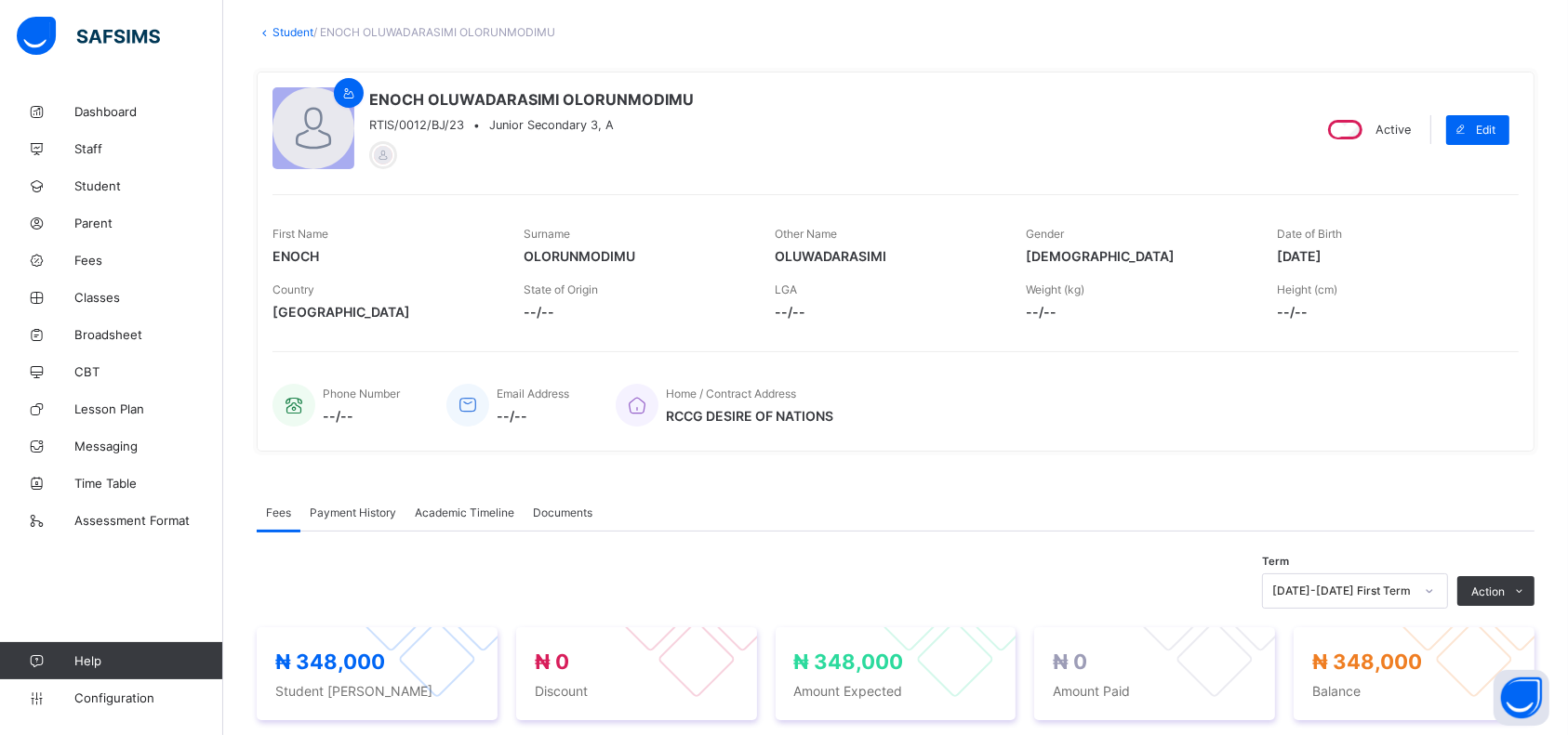
scroll to position [0, 0]
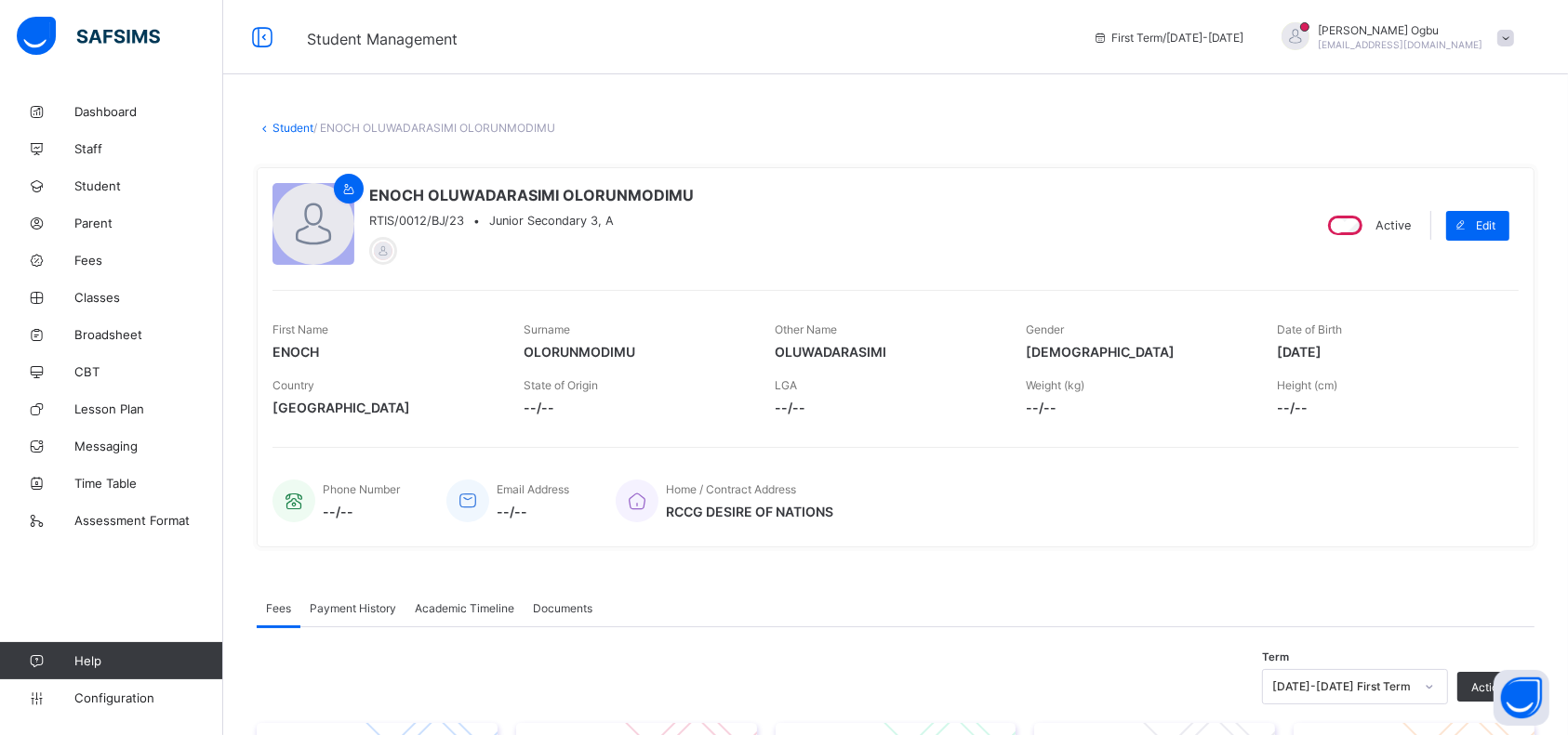
click at [1483, 47] on span "[EMAIL_ADDRESS][DOMAIN_NAME]" at bounding box center [1401, 44] width 164 height 11
click at [1448, 226] on li "Logout" at bounding box center [1454, 214] width 138 height 36
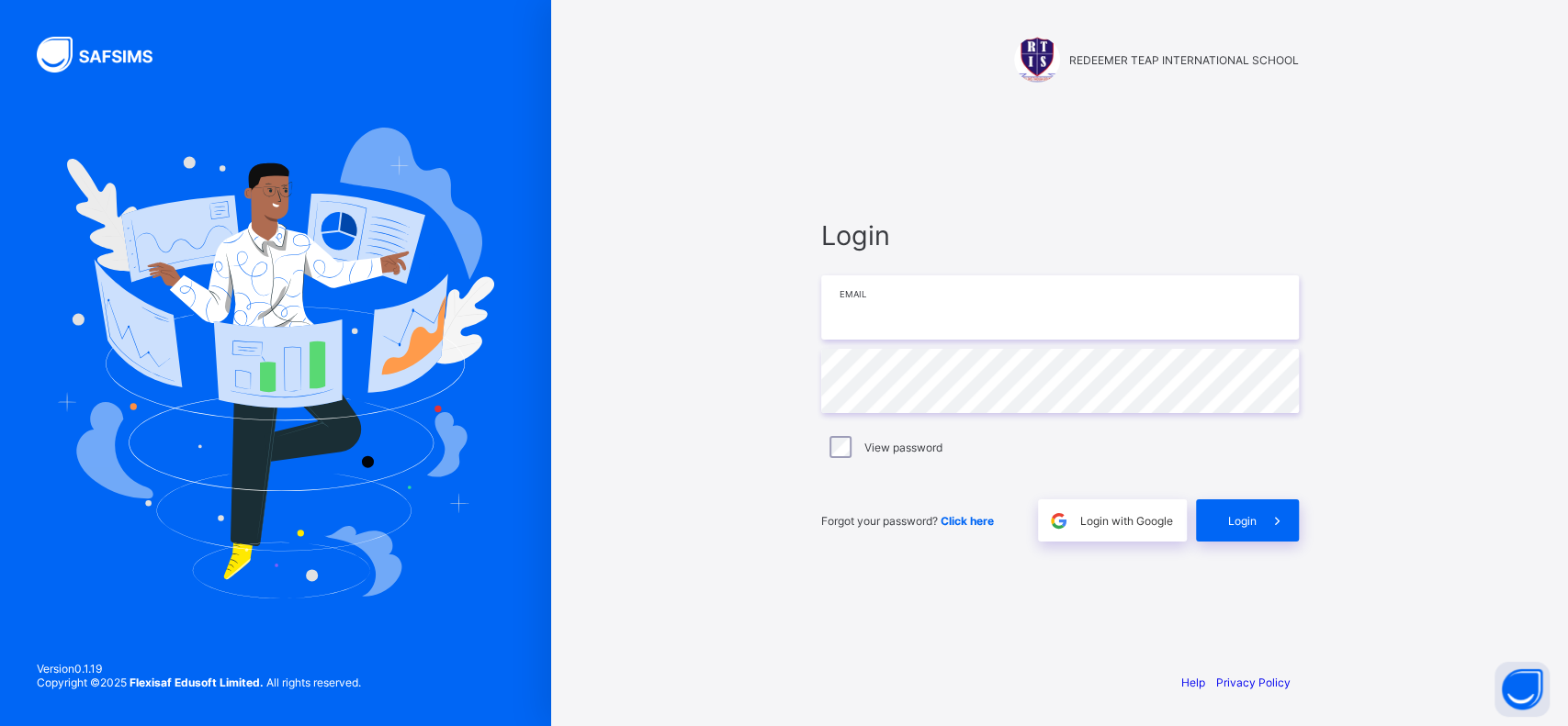
click at [992, 311] on input "email" at bounding box center [1060, 307] width 478 height 64
type input "**********"
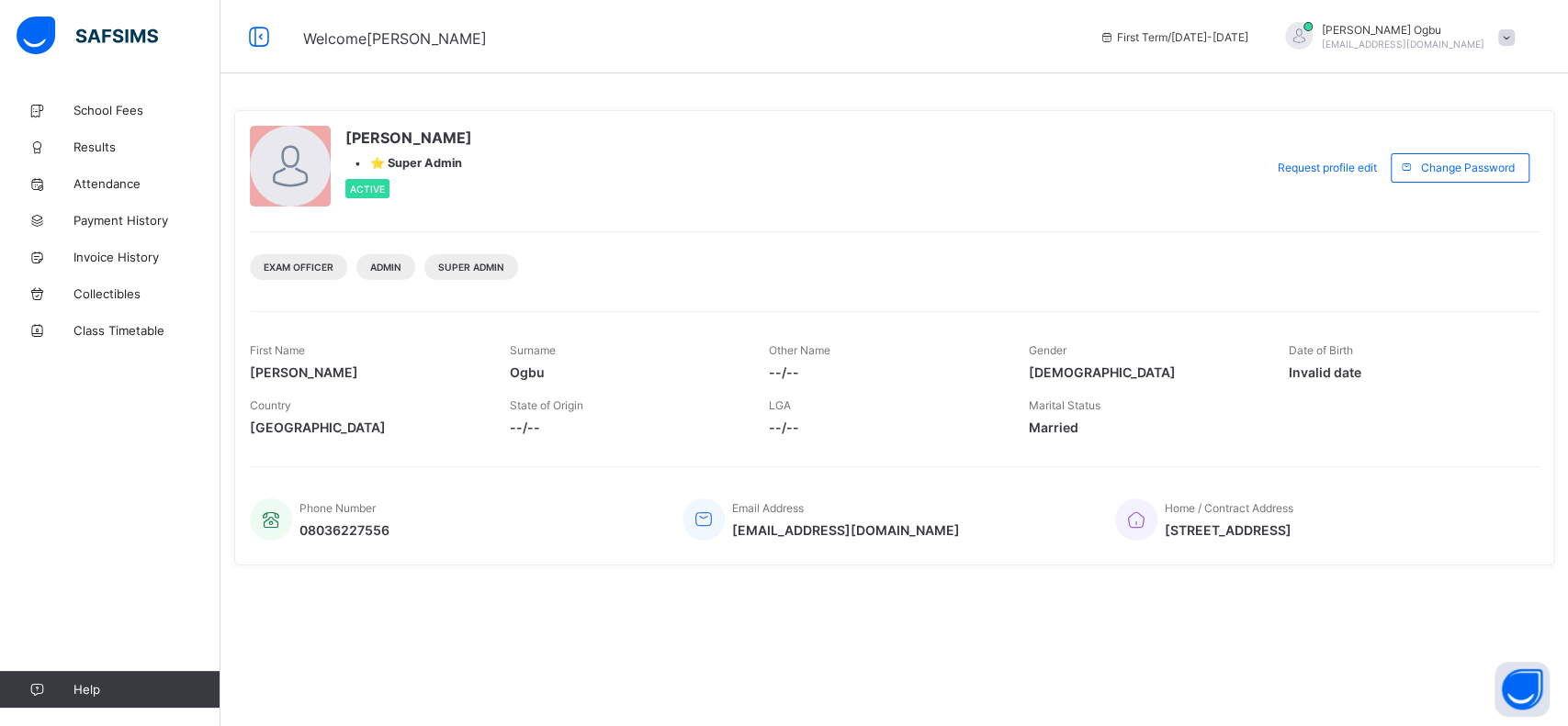
click at [104, 107] on span "School Fees" at bounding box center [147, 109] width 147 height 14
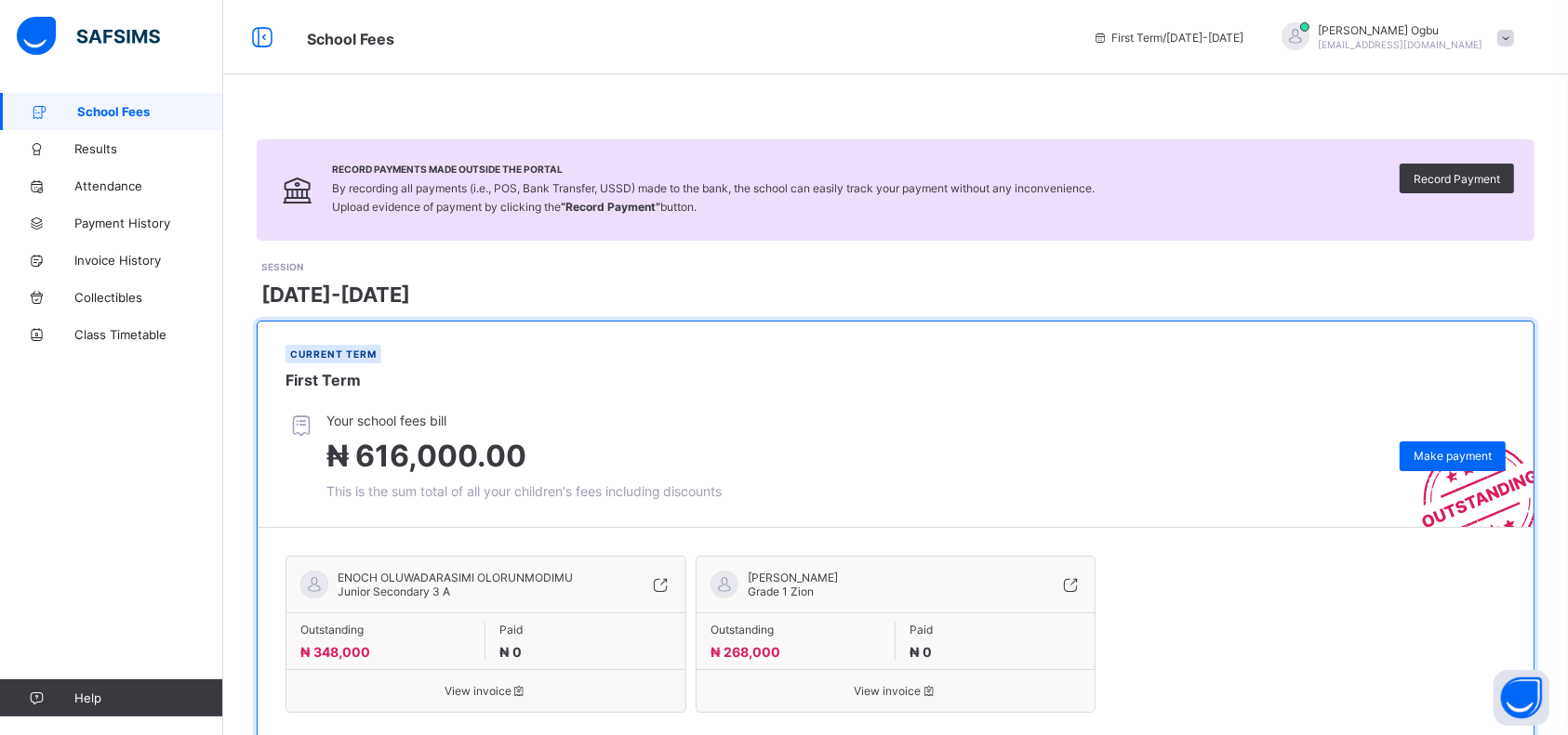
scroll to position [53, 0]
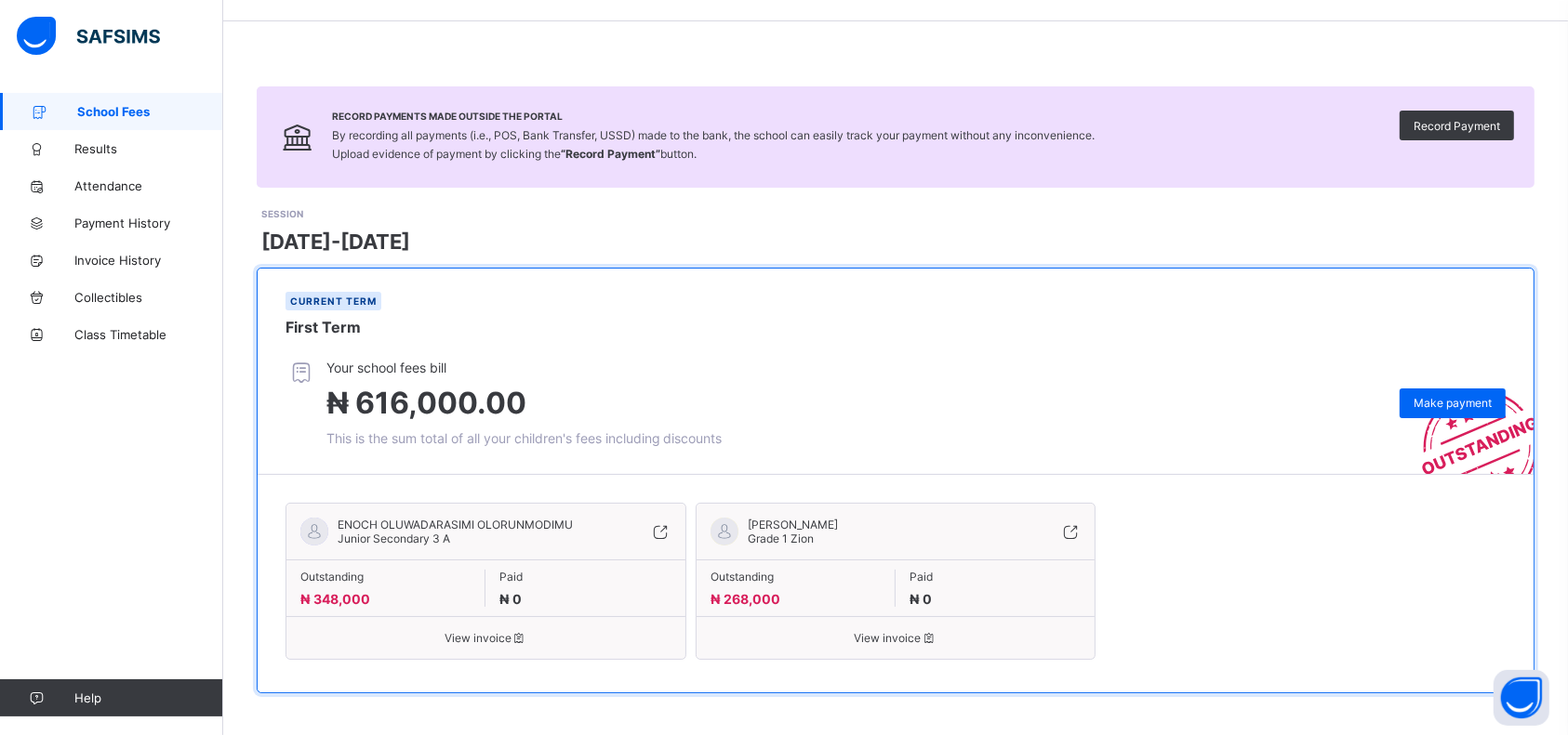
click at [357, 595] on span "₦ 348,000" at bounding box center [336, 599] width 70 height 16
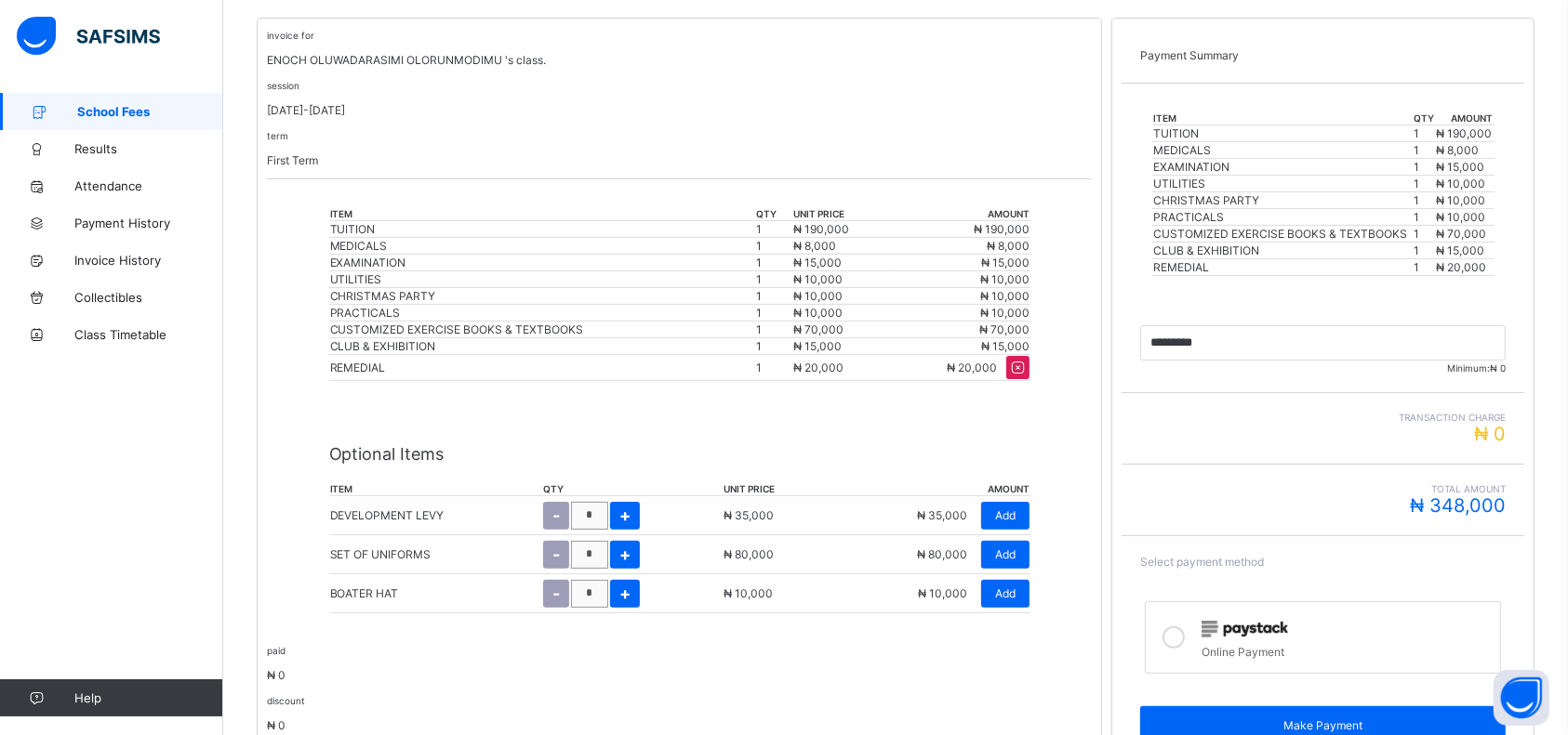
scroll to position [402, 0]
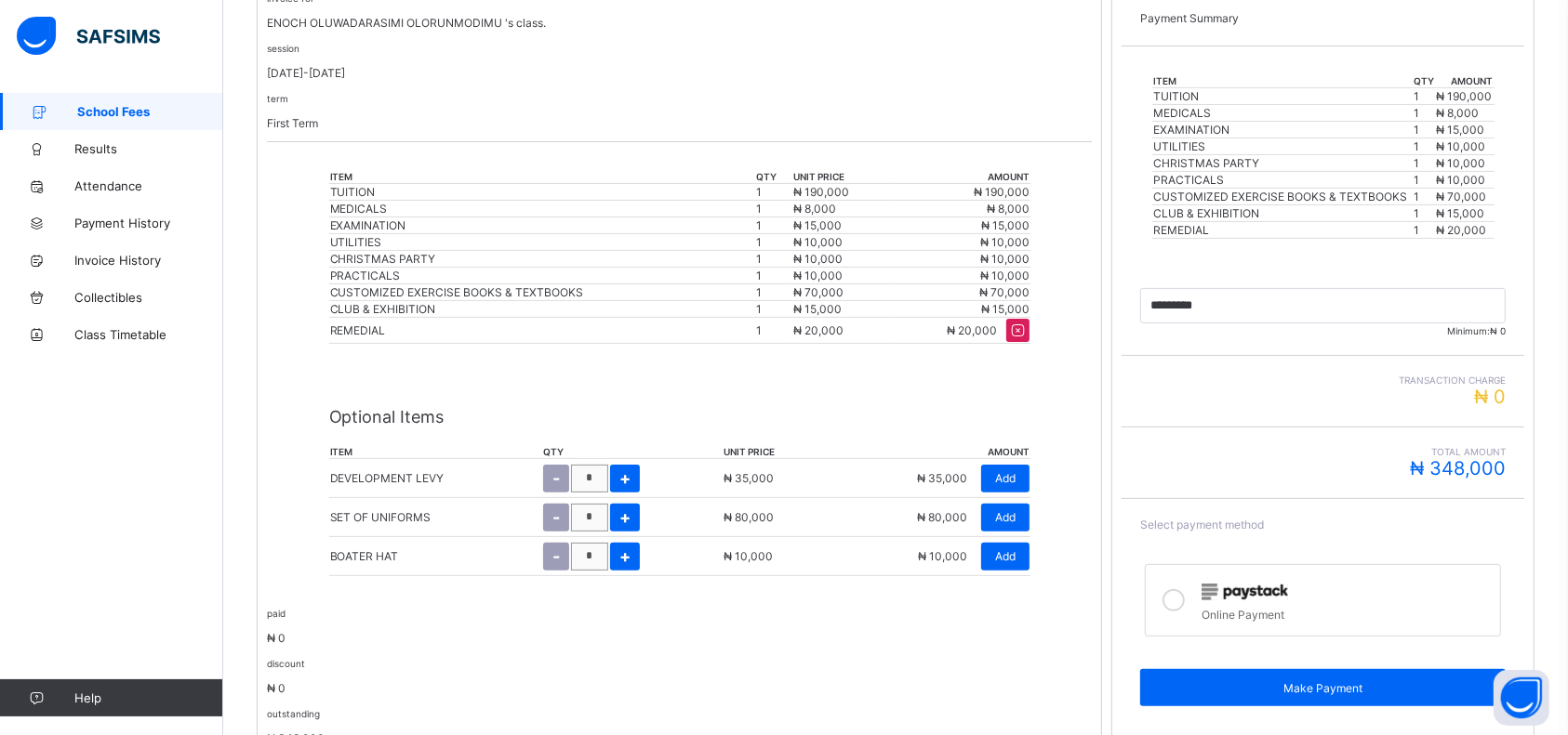
click at [1176, 607] on div at bounding box center [1174, 601] width 37 height 43
click at [1321, 686] on div "Make Payment" at bounding box center [1323, 688] width 366 height 37
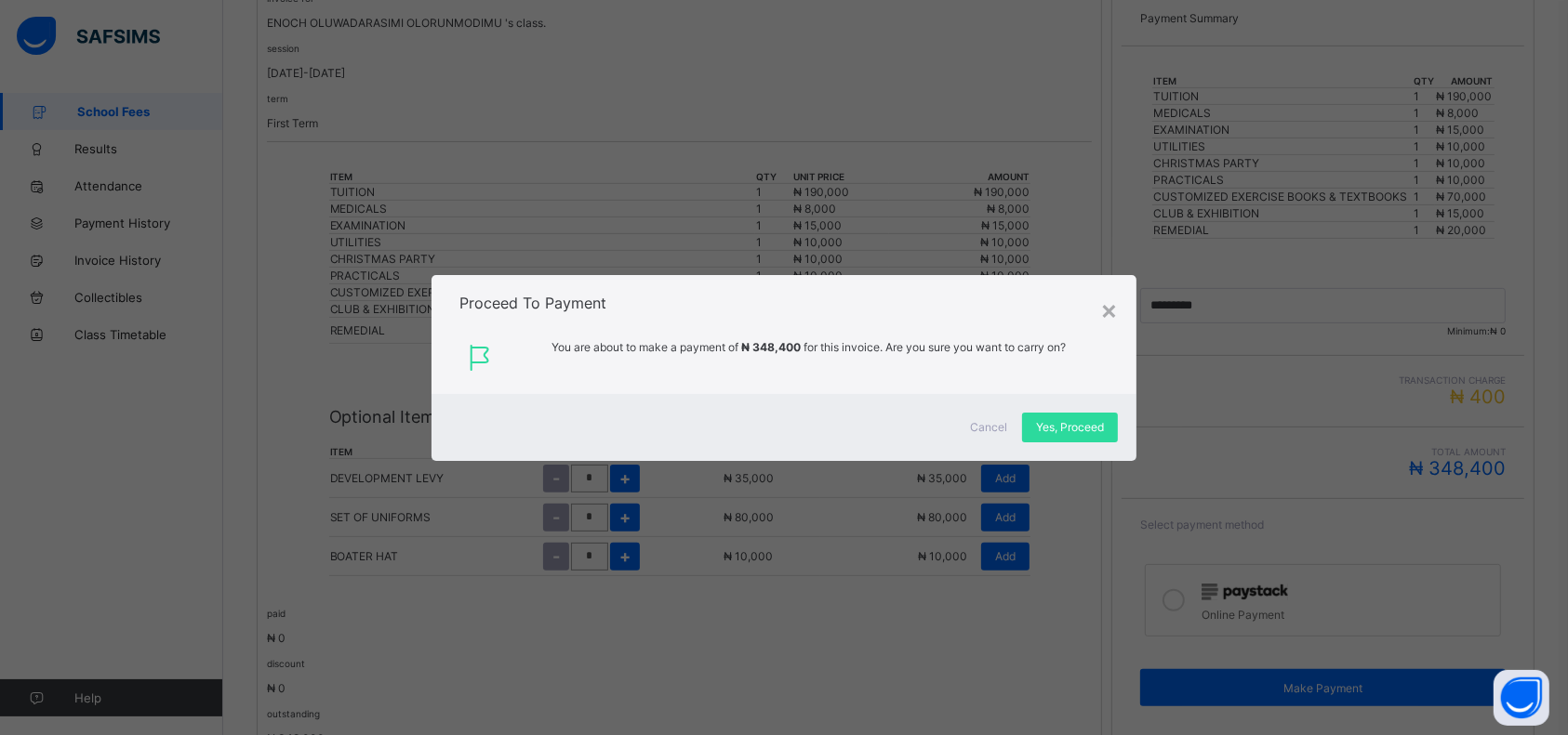
click at [1067, 437] on div "Yes, Proceed" at bounding box center [1070, 428] width 95 height 30
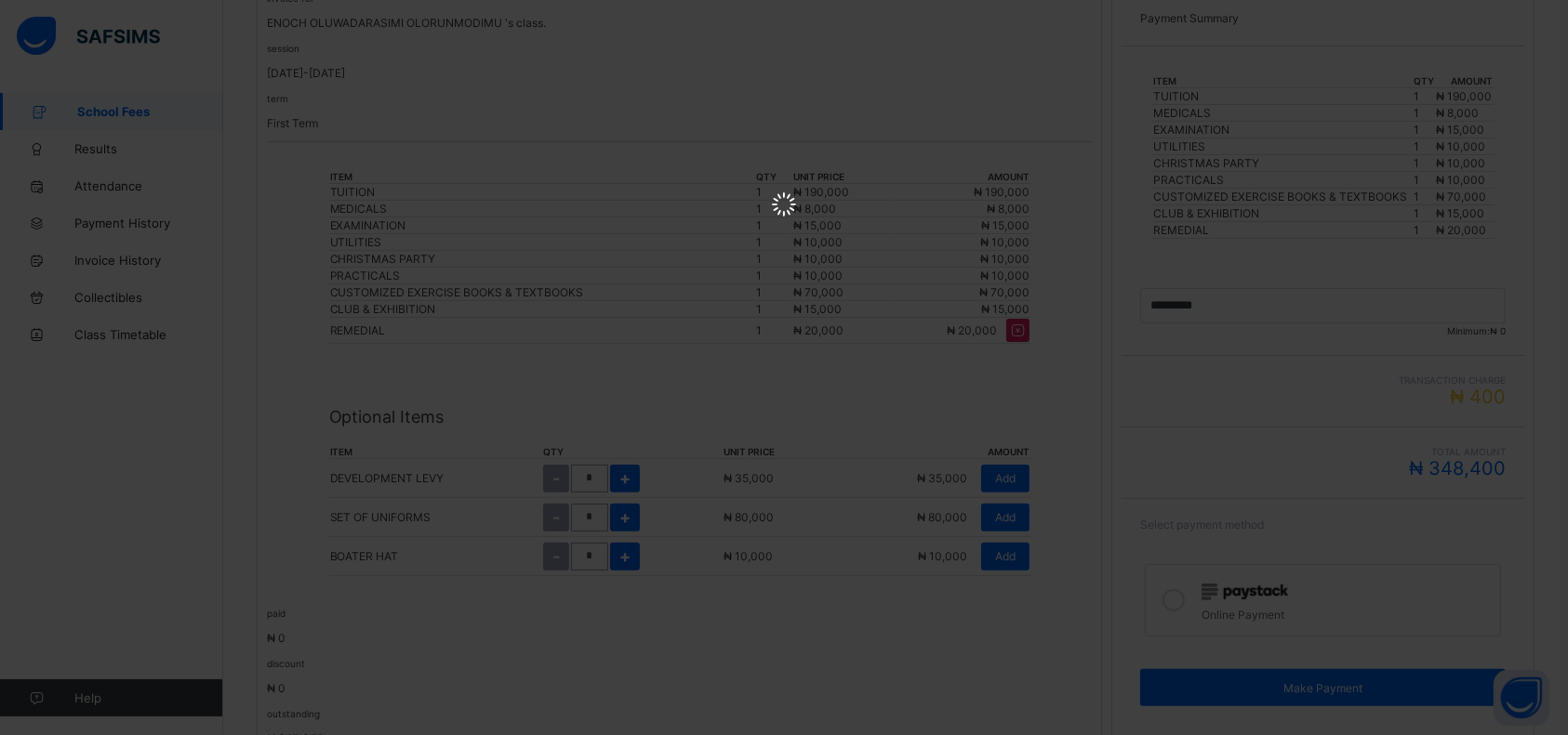
scroll to position [0, 0]
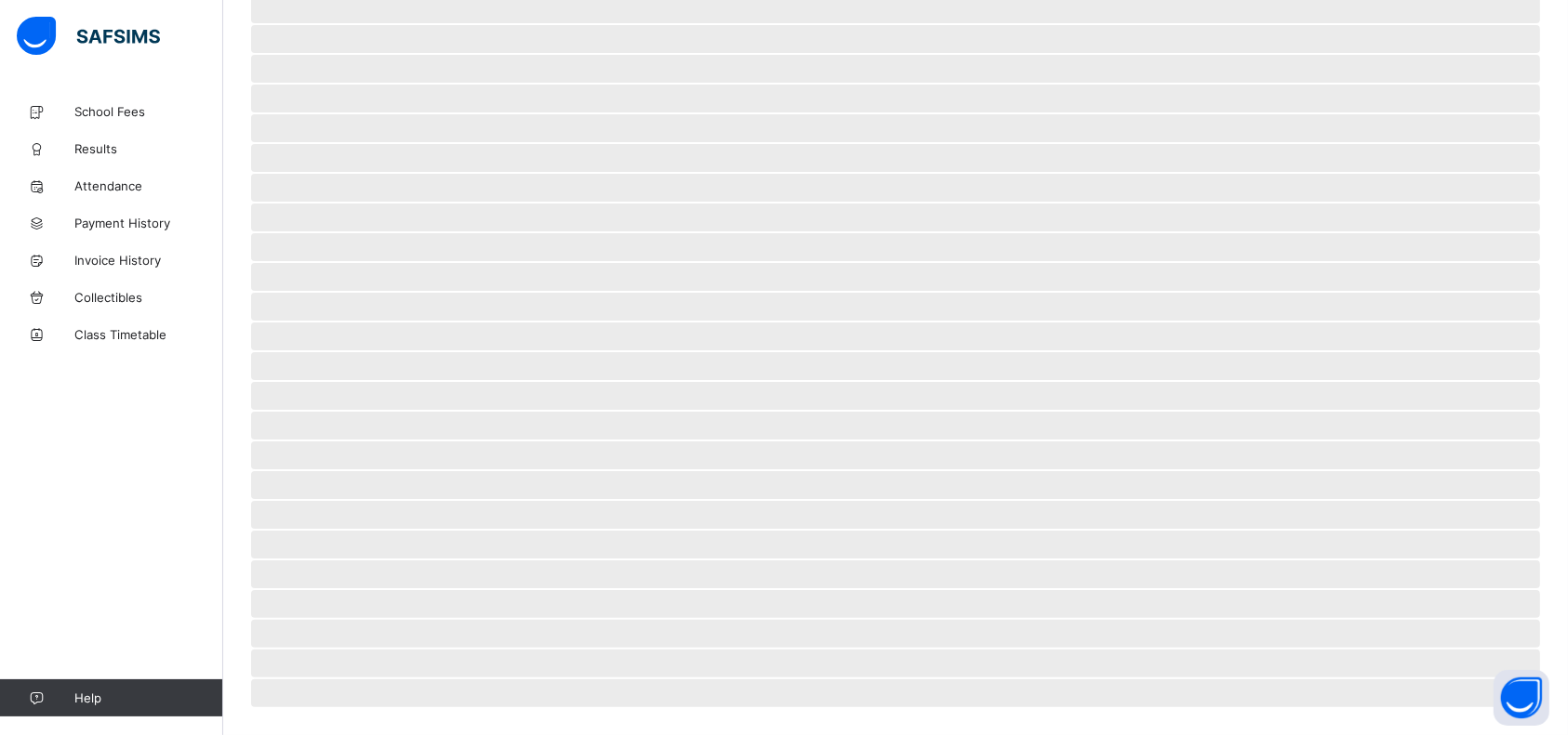
scroll to position [26, 0]
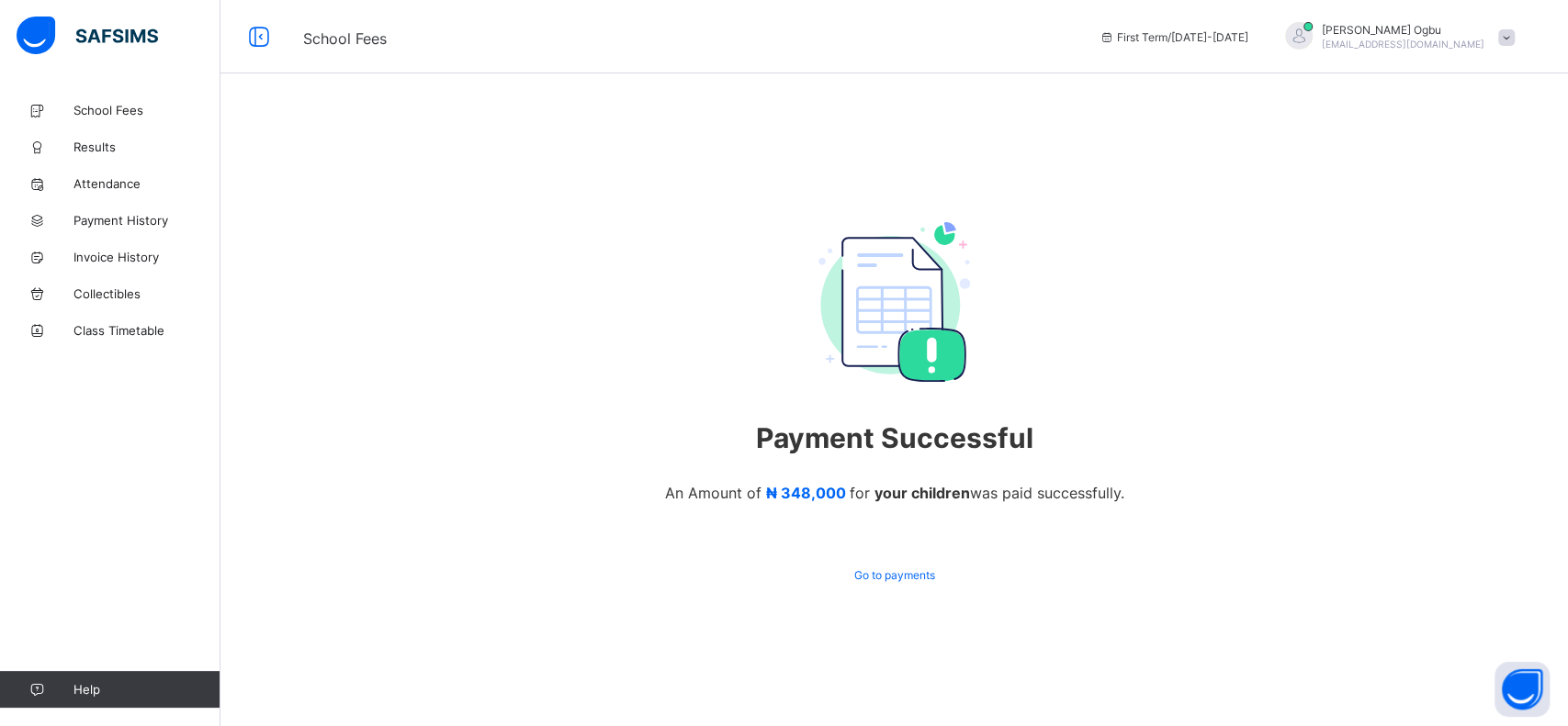
click at [110, 221] on span "Payment History" at bounding box center [147, 220] width 147 height 14
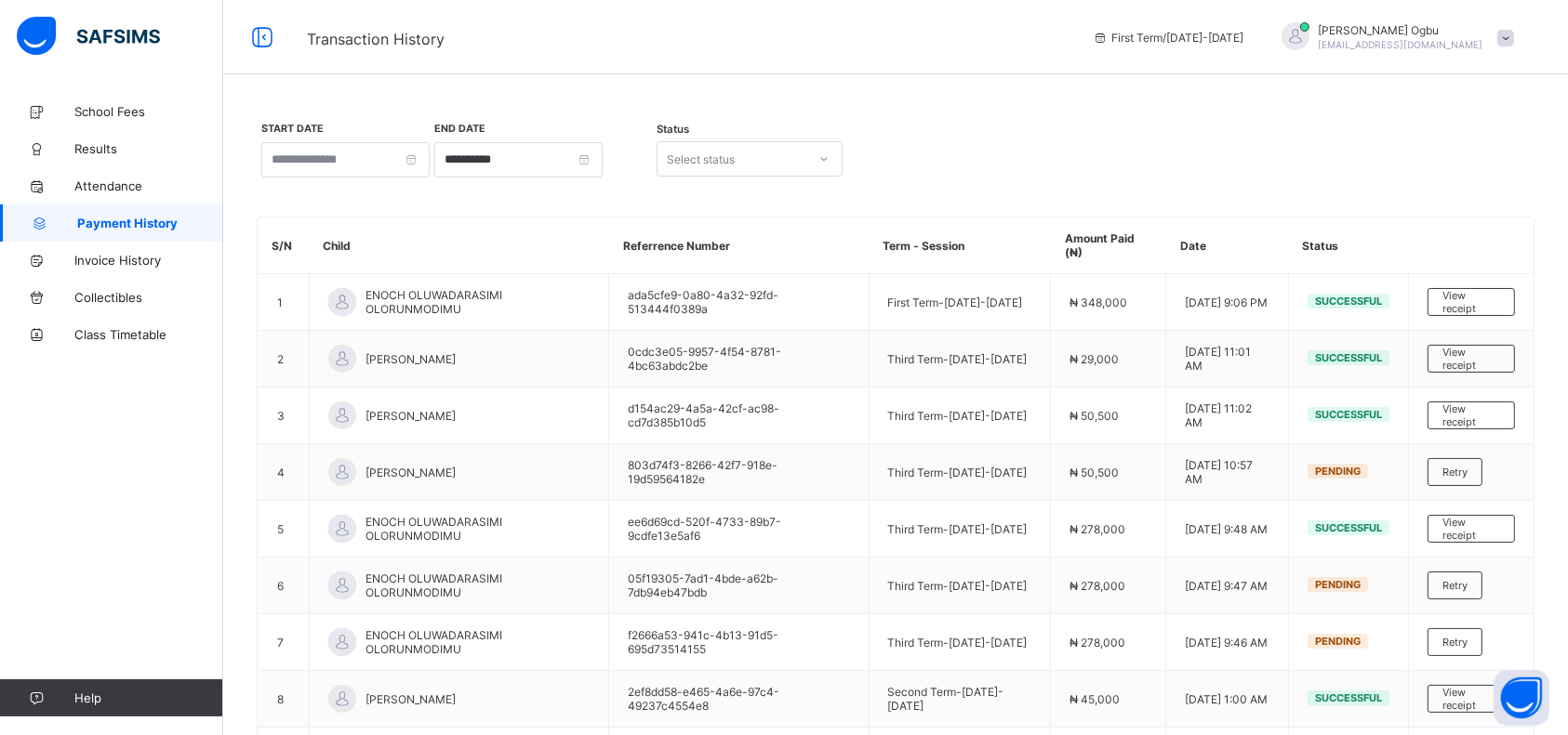
click at [1473, 296] on span "View receipt" at bounding box center [1471, 301] width 57 height 26
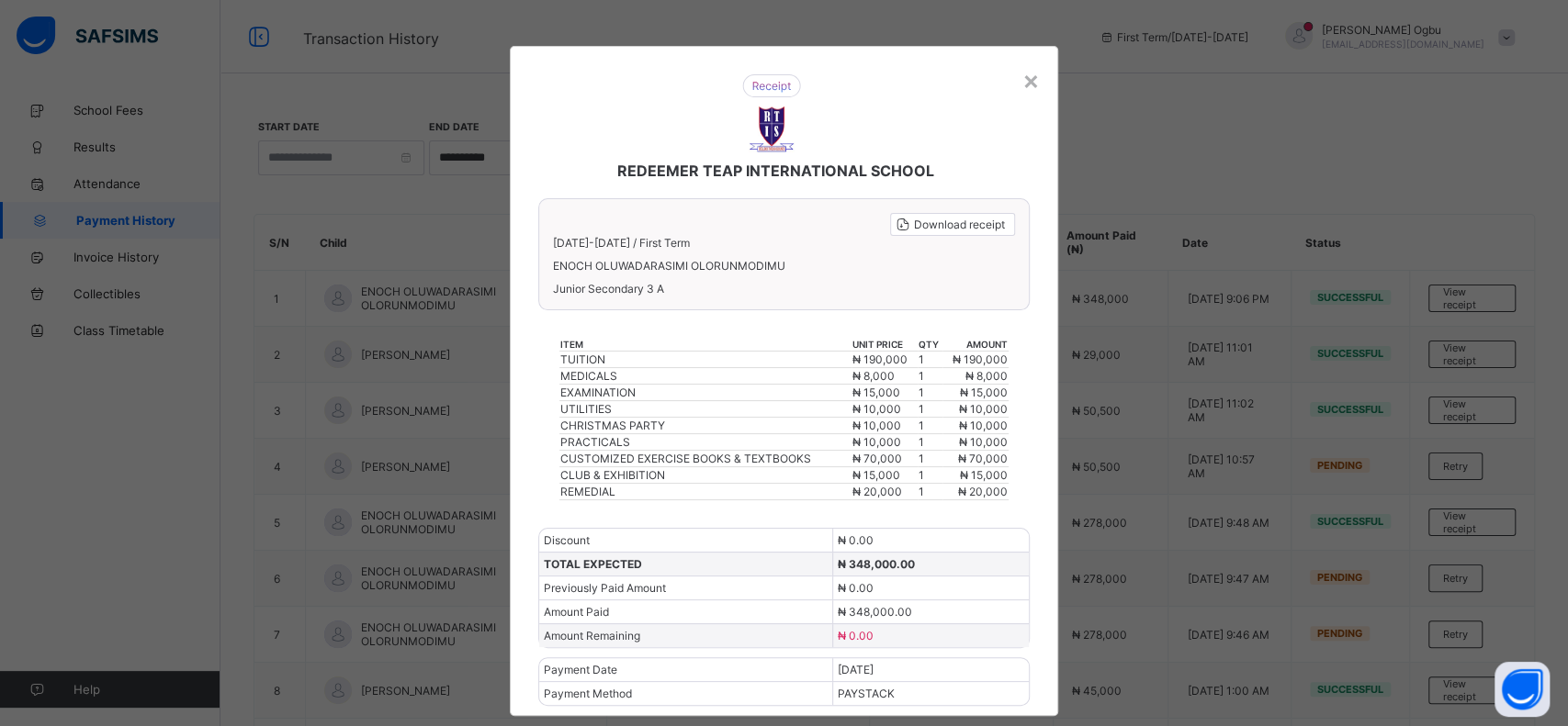
click at [925, 218] on span "Download receipt" at bounding box center [960, 225] width 91 height 13
